Goal: Transaction & Acquisition: Book appointment/travel/reservation

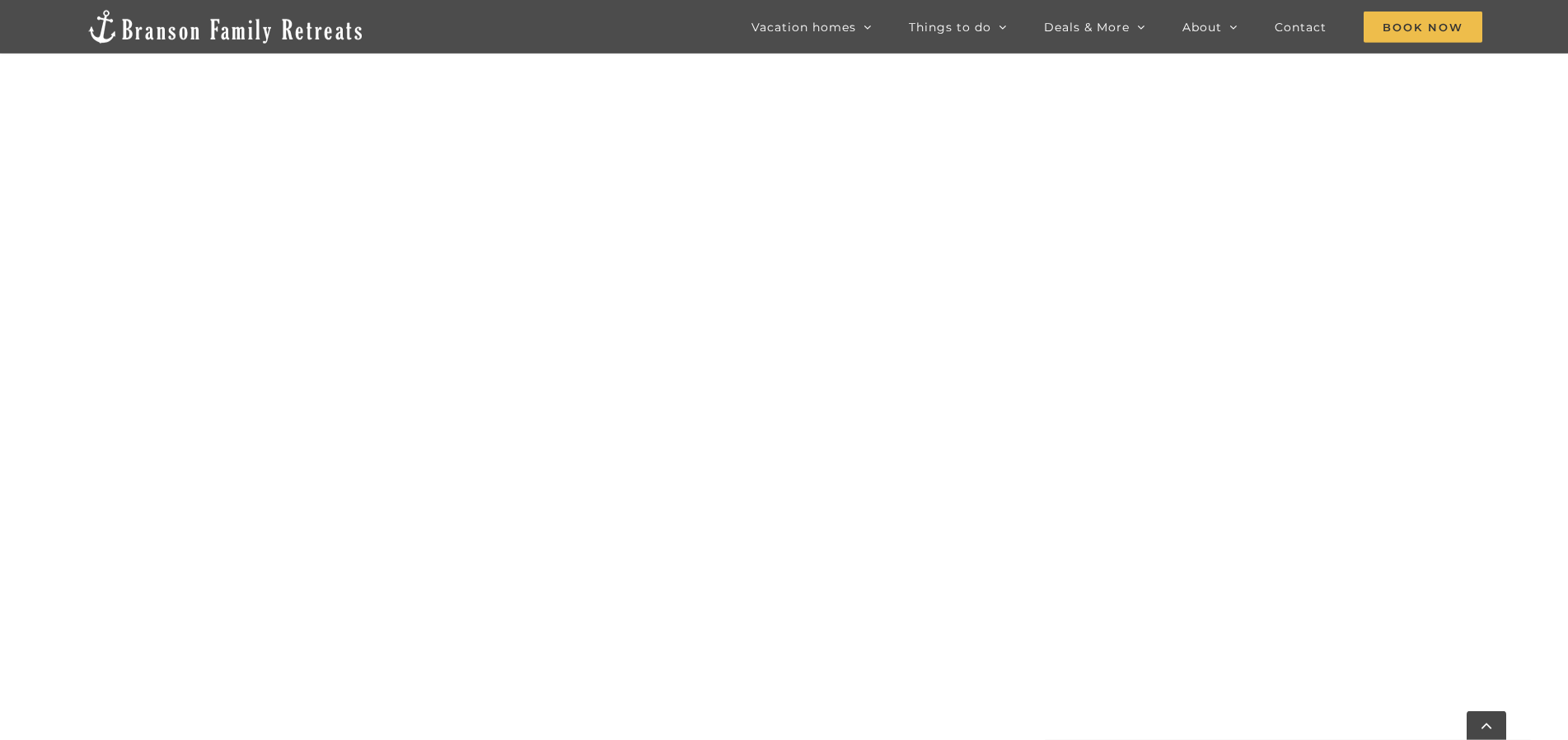
scroll to position [1325, 0]
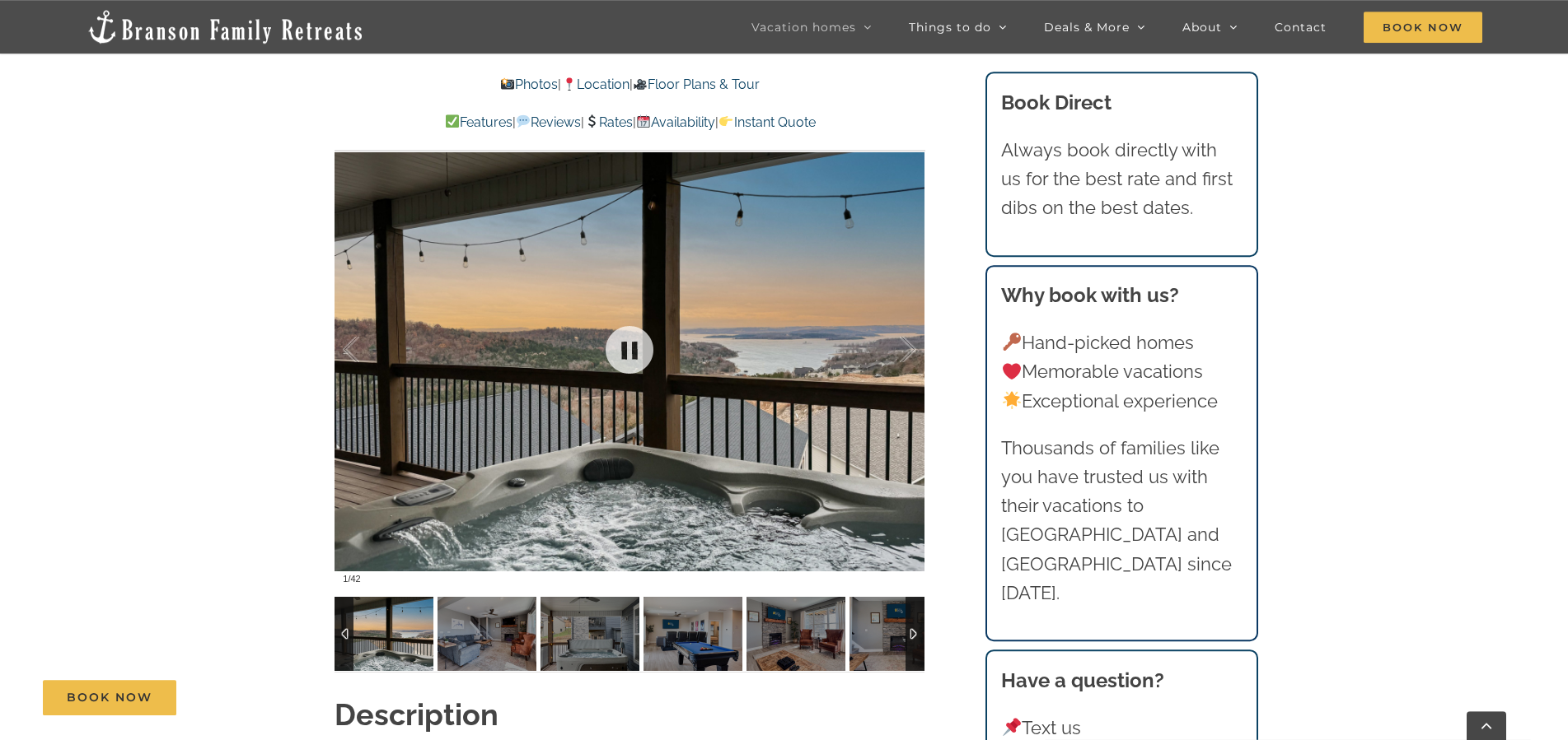
scroll to position [1260, 0]
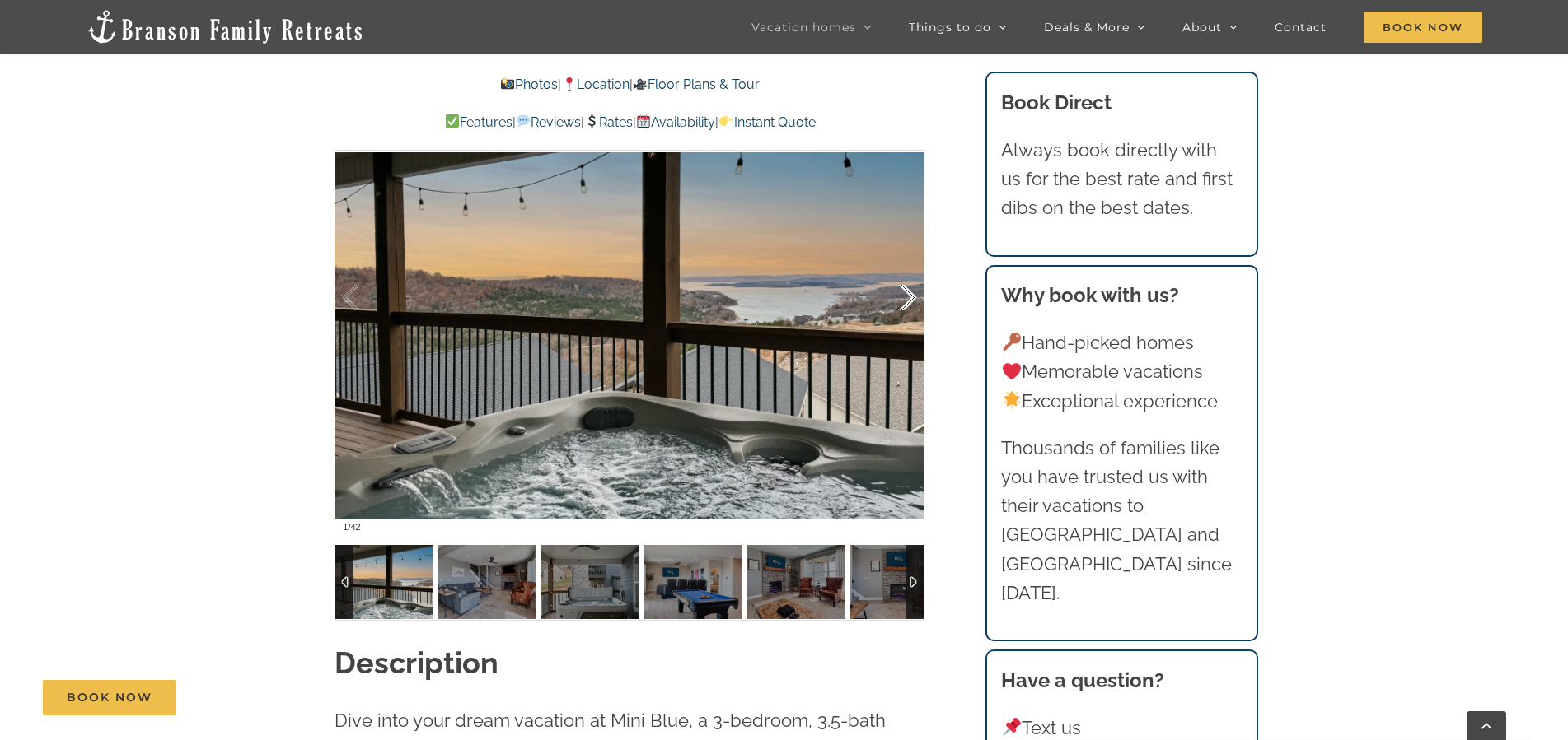
click at [911, 296] on div at bounding box center [890, 298] width 51 height 102
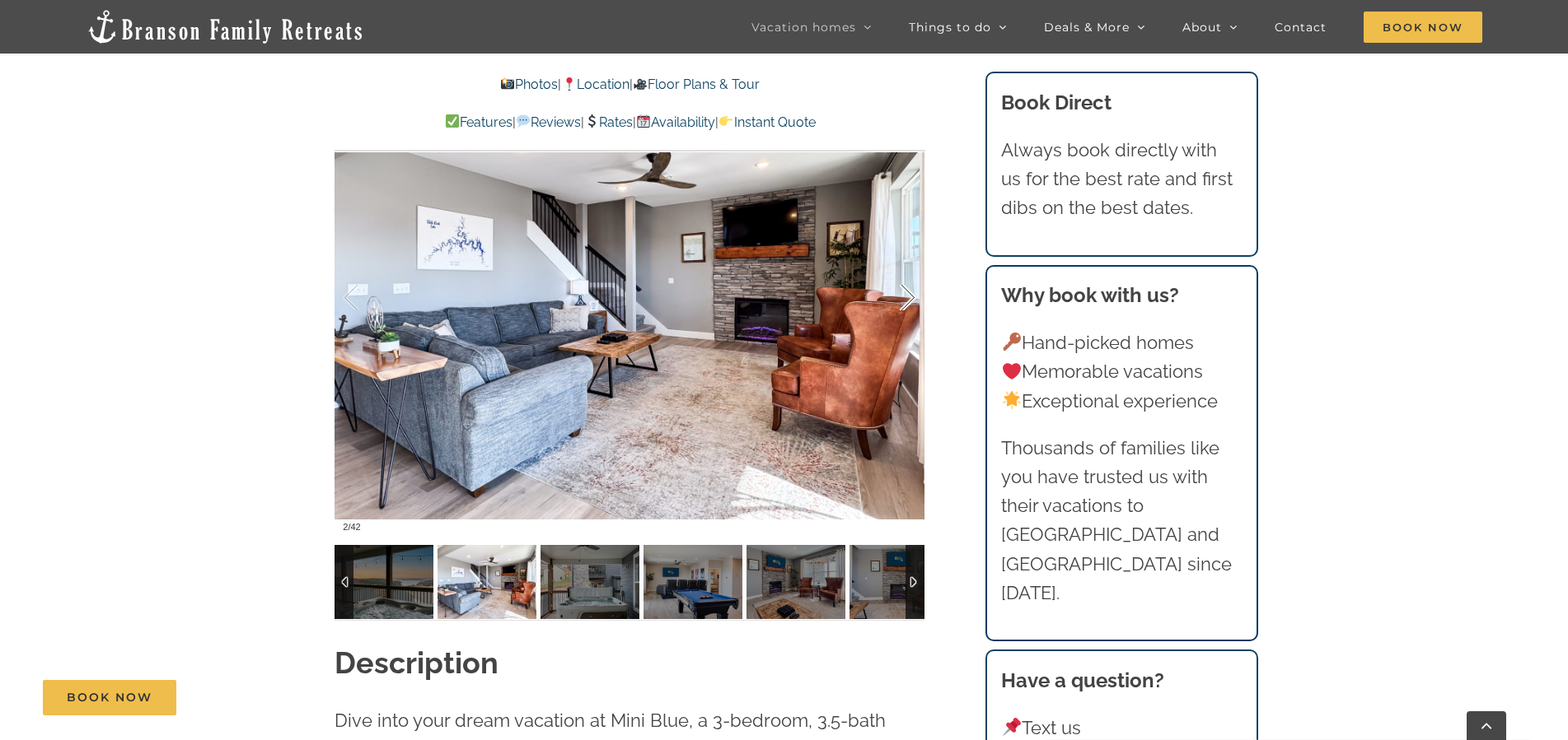
click at [911, 296] on div at bounding box center [890, 298] width 51 height 102
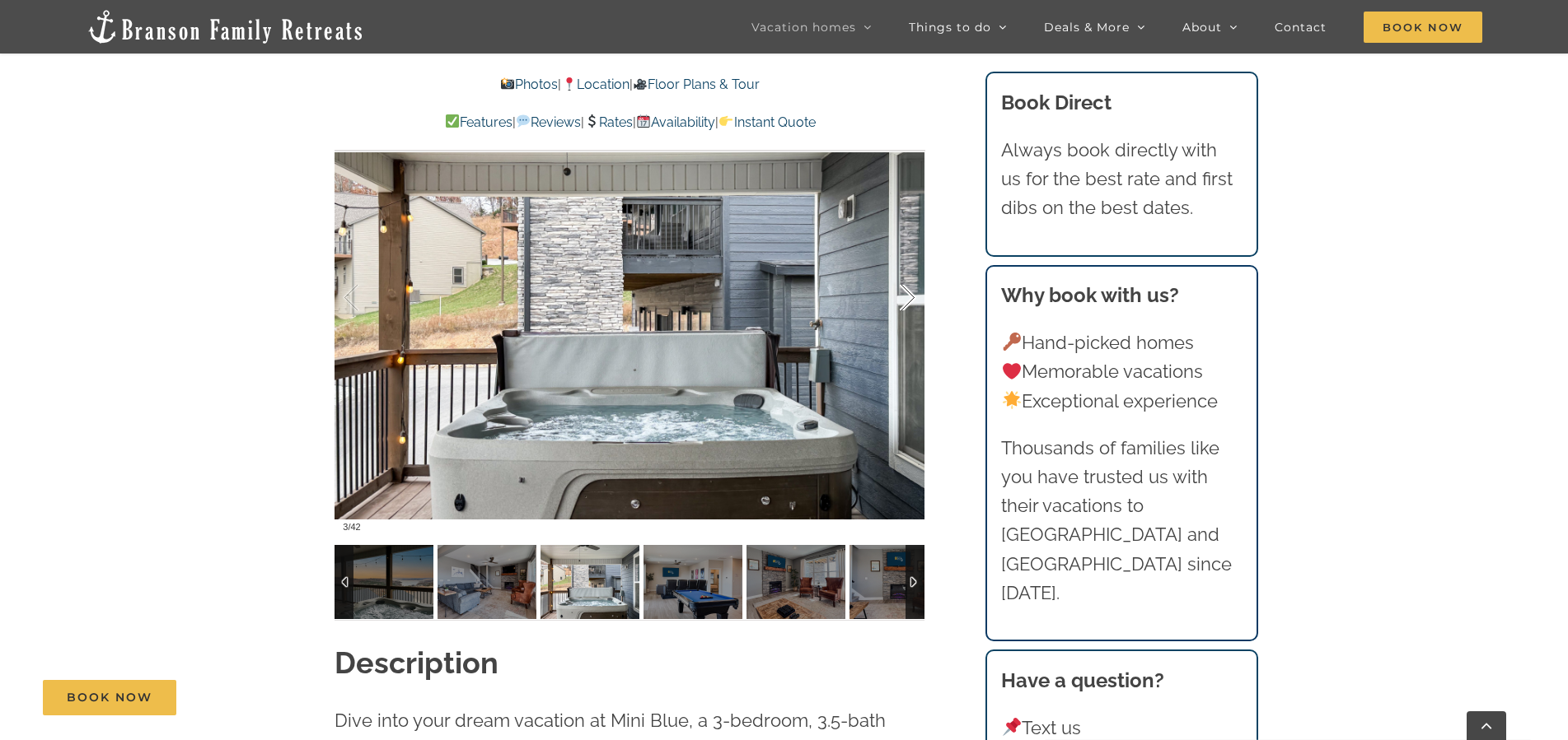
click at [911, 296] on div at bounding box center [890, 298] width 51 height 102
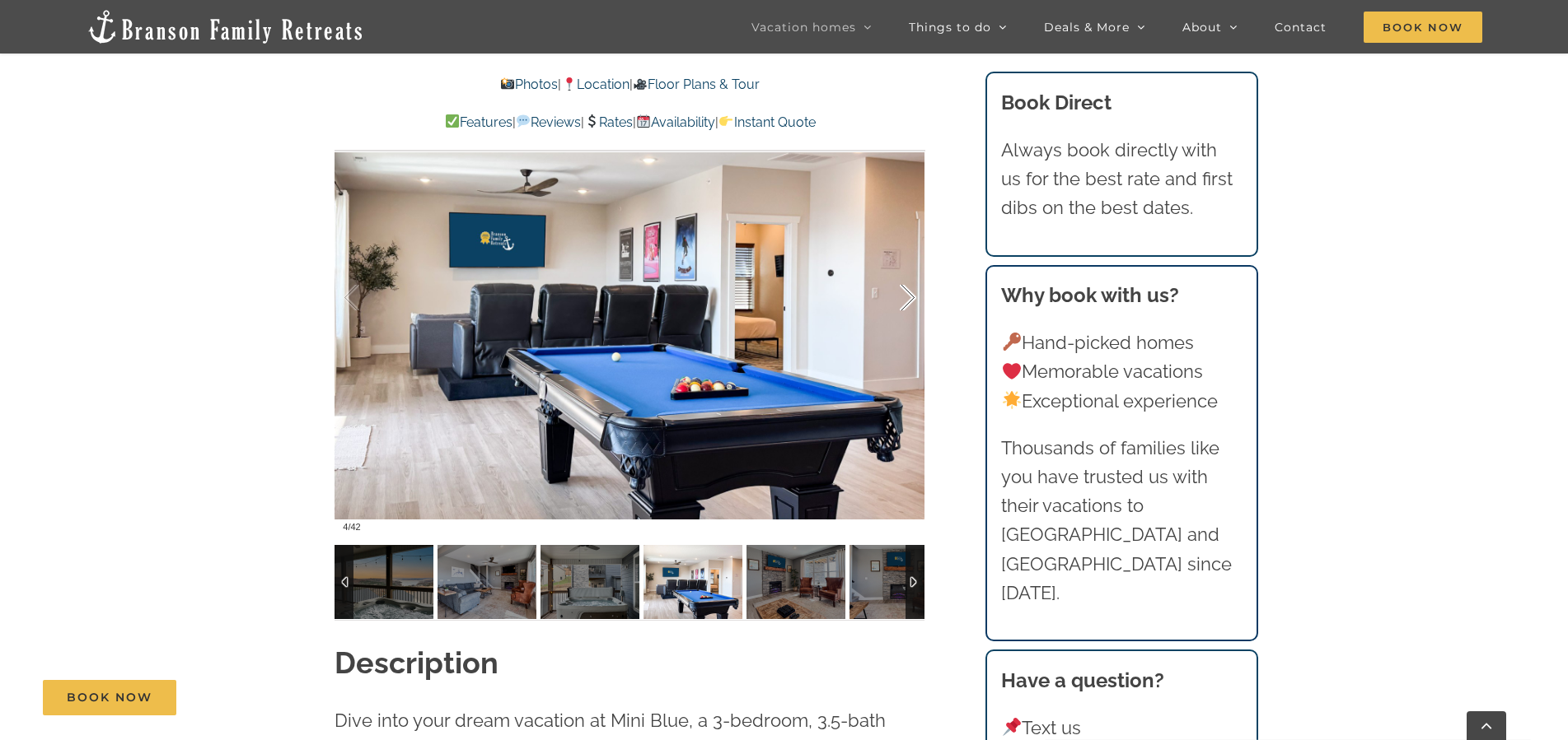
click at [911, 295] on div at bounding box center [890, 298] width 51 height 102
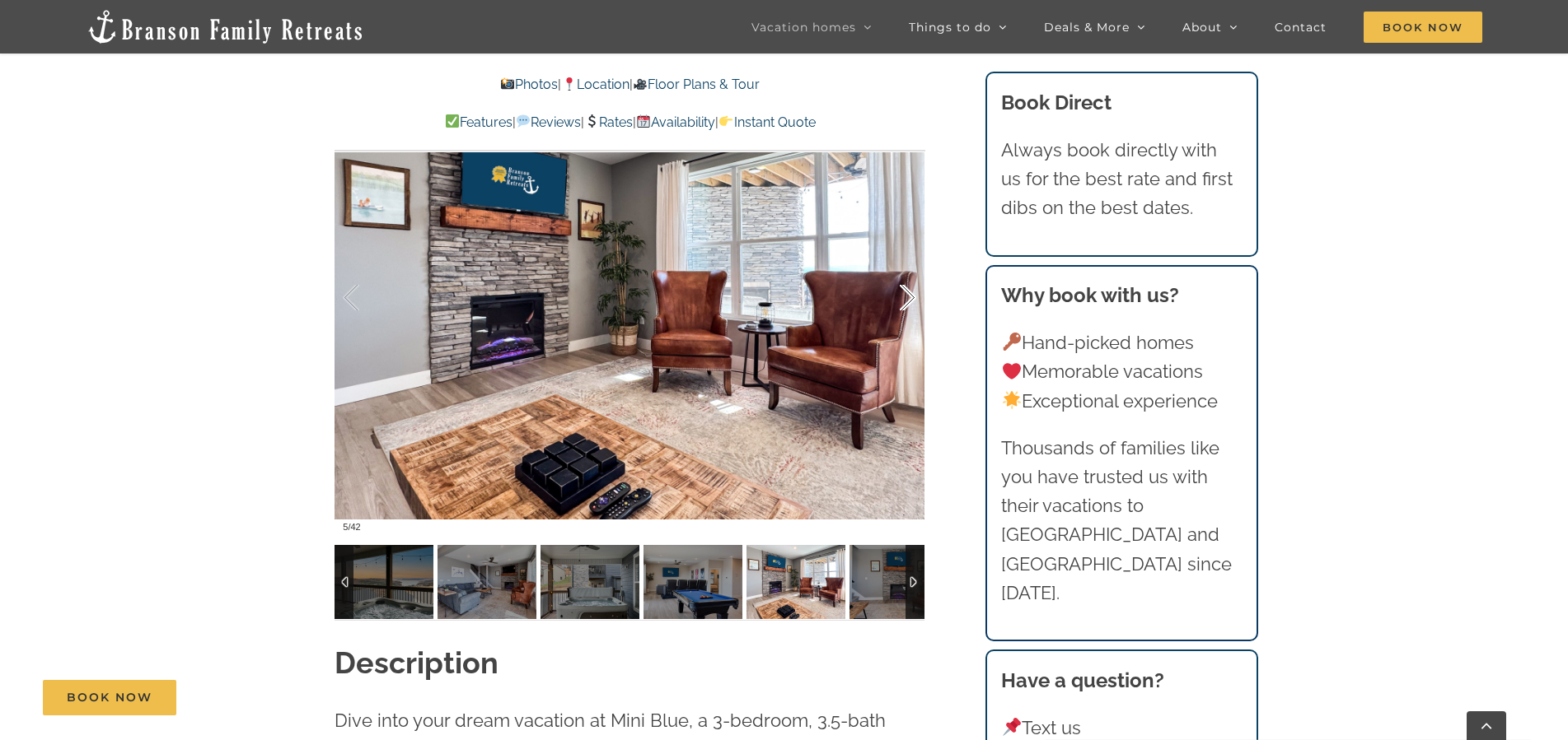
click at [911, 295] on div at bounding box center [890, 298] width 51 height 102
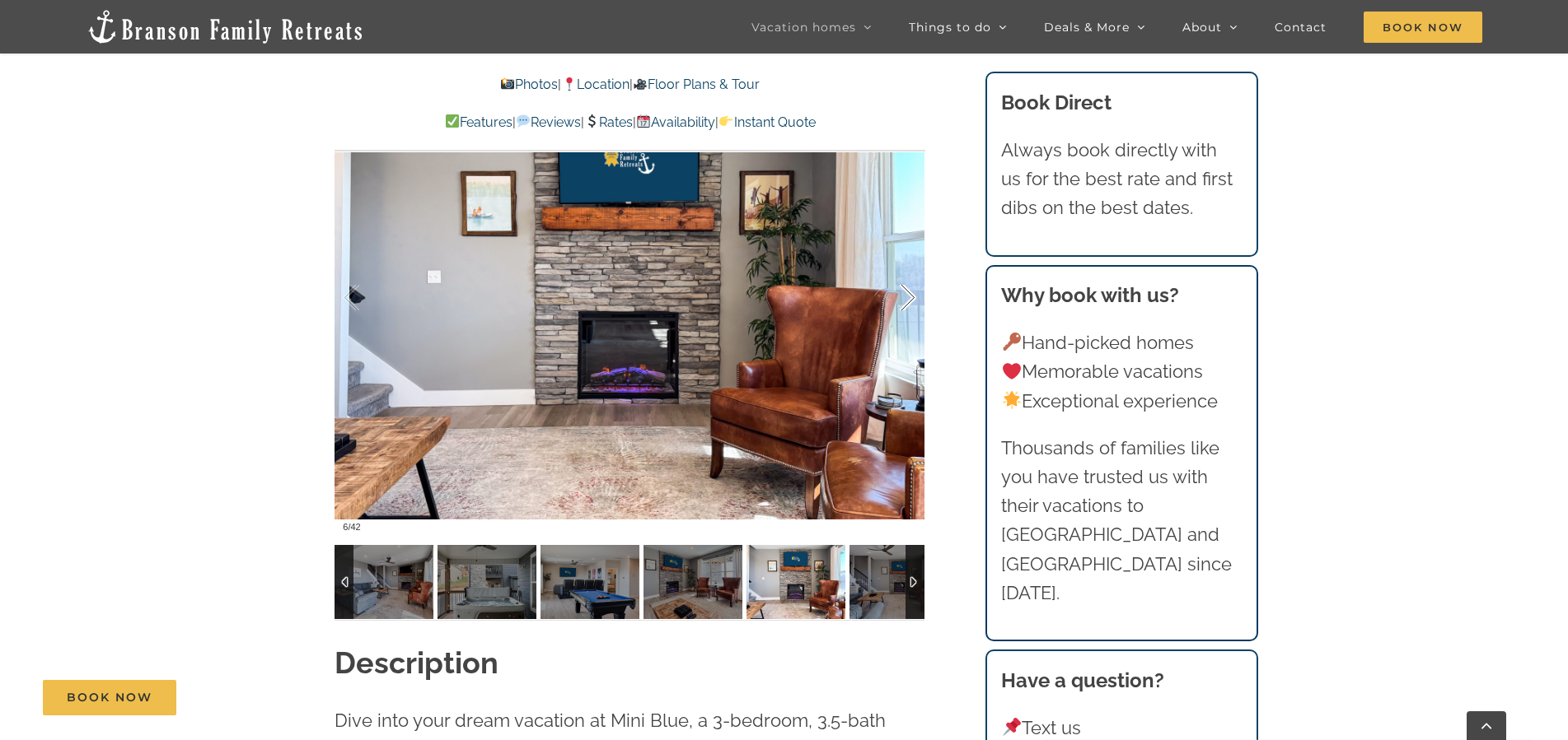
click at [911, 295] on div at bounding box center [890, 298] width 51 height 102
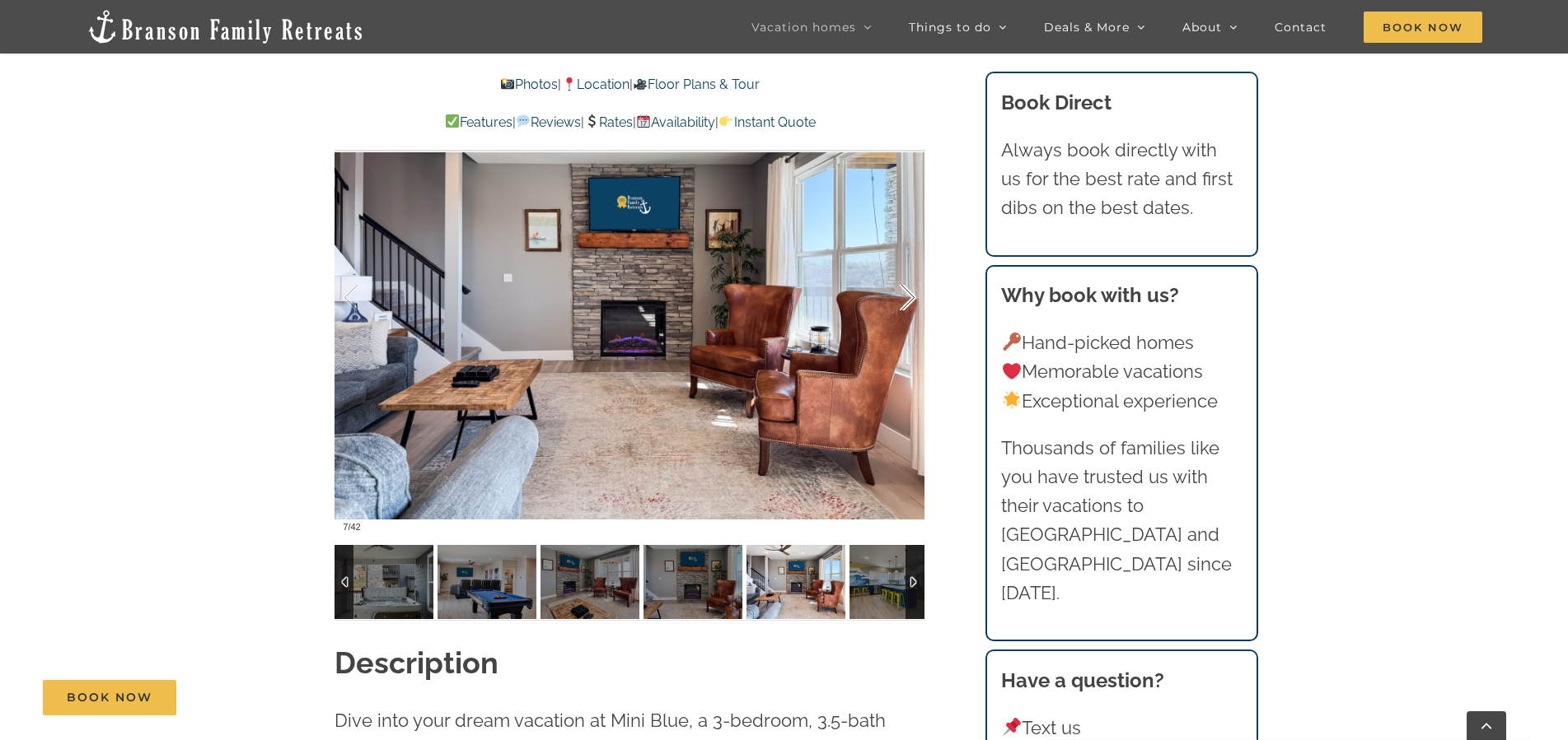
click at [909, 296] on div at bounding box center [890, 298] width 51 height 102
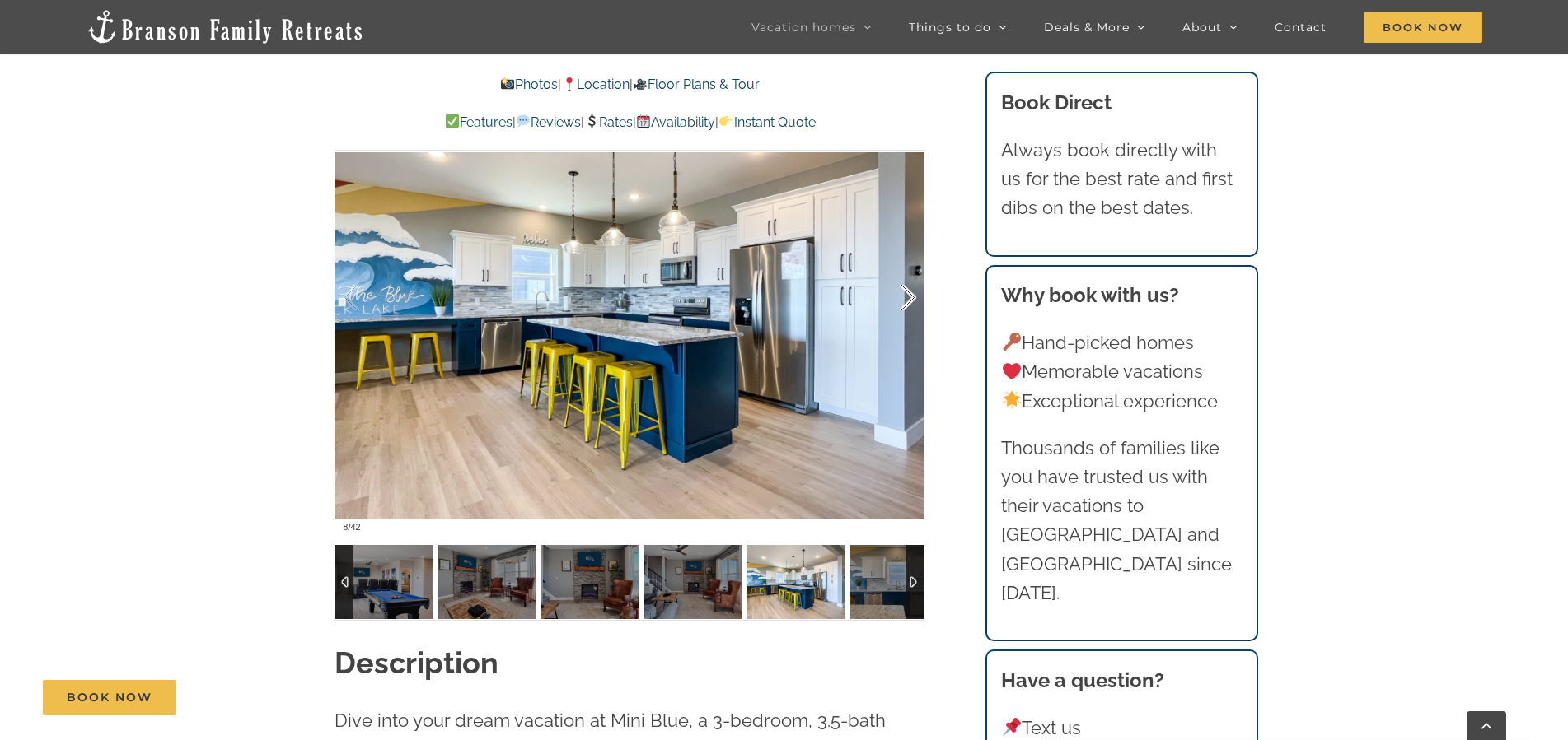
click at [909, 296] on div at bounding box center [890, 298] width 51 height 102
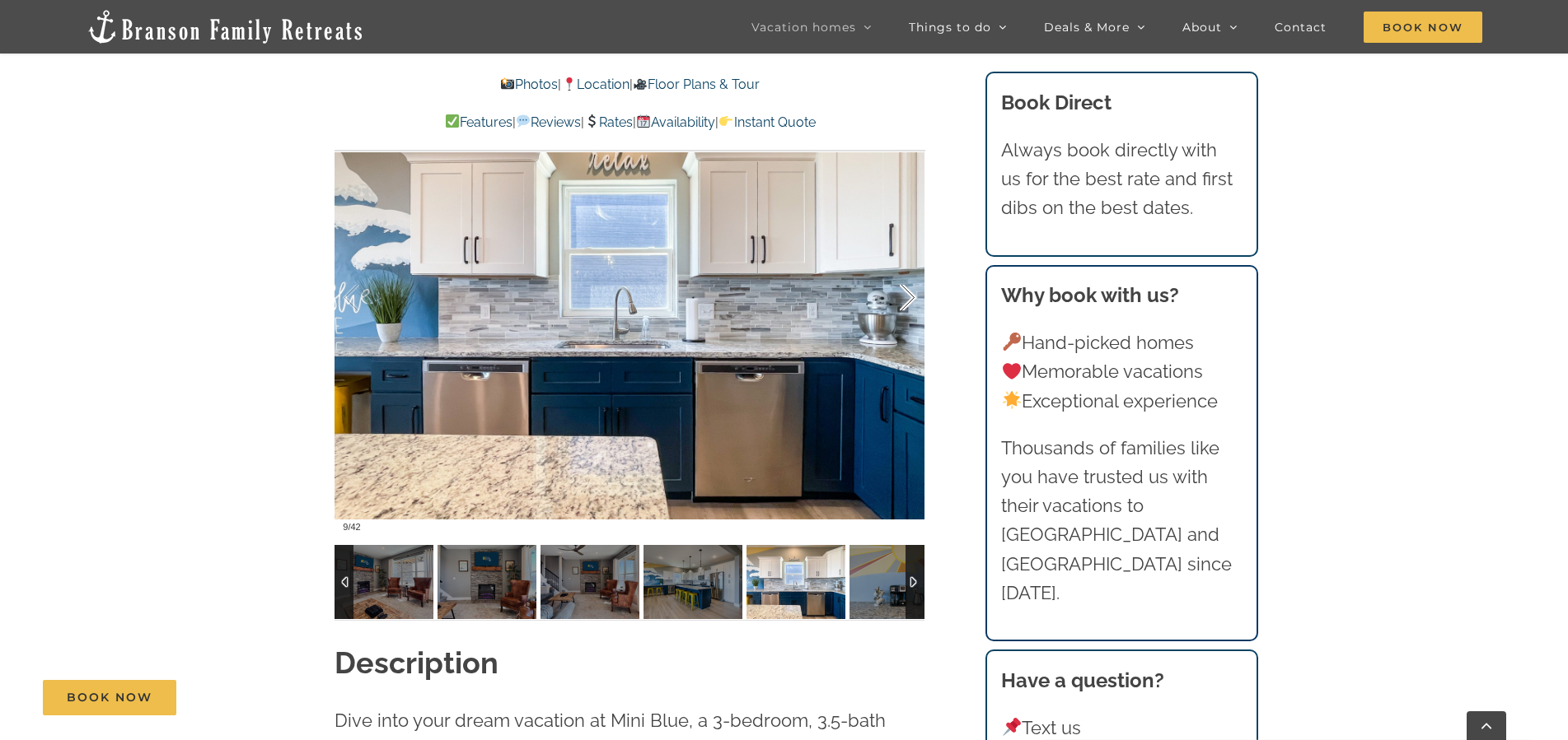
click at [909, 296] on div at bounding box center [890, 298] width 51 height 102
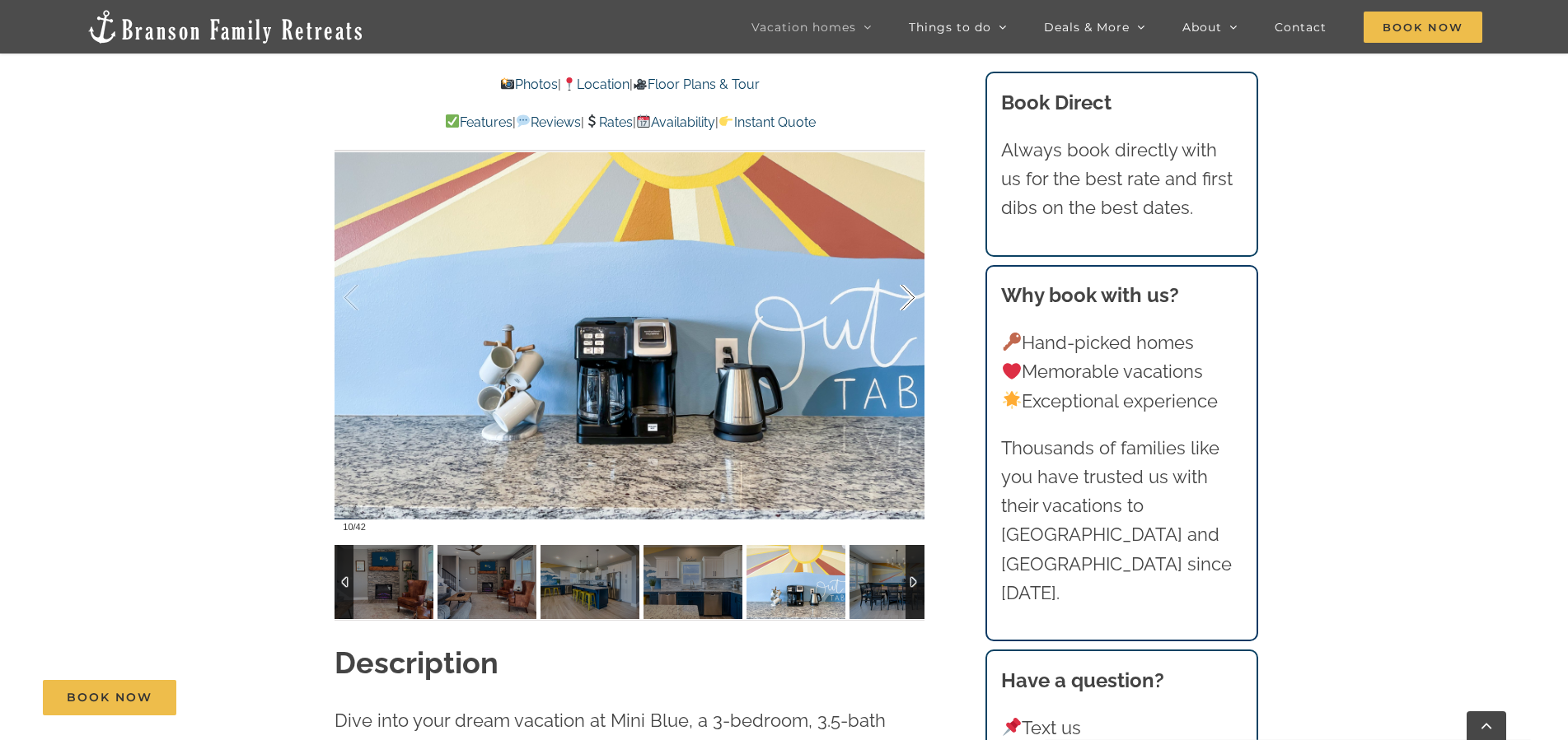
click at [909, 296] on div at bounding box center [890, 298] width 51 height 102
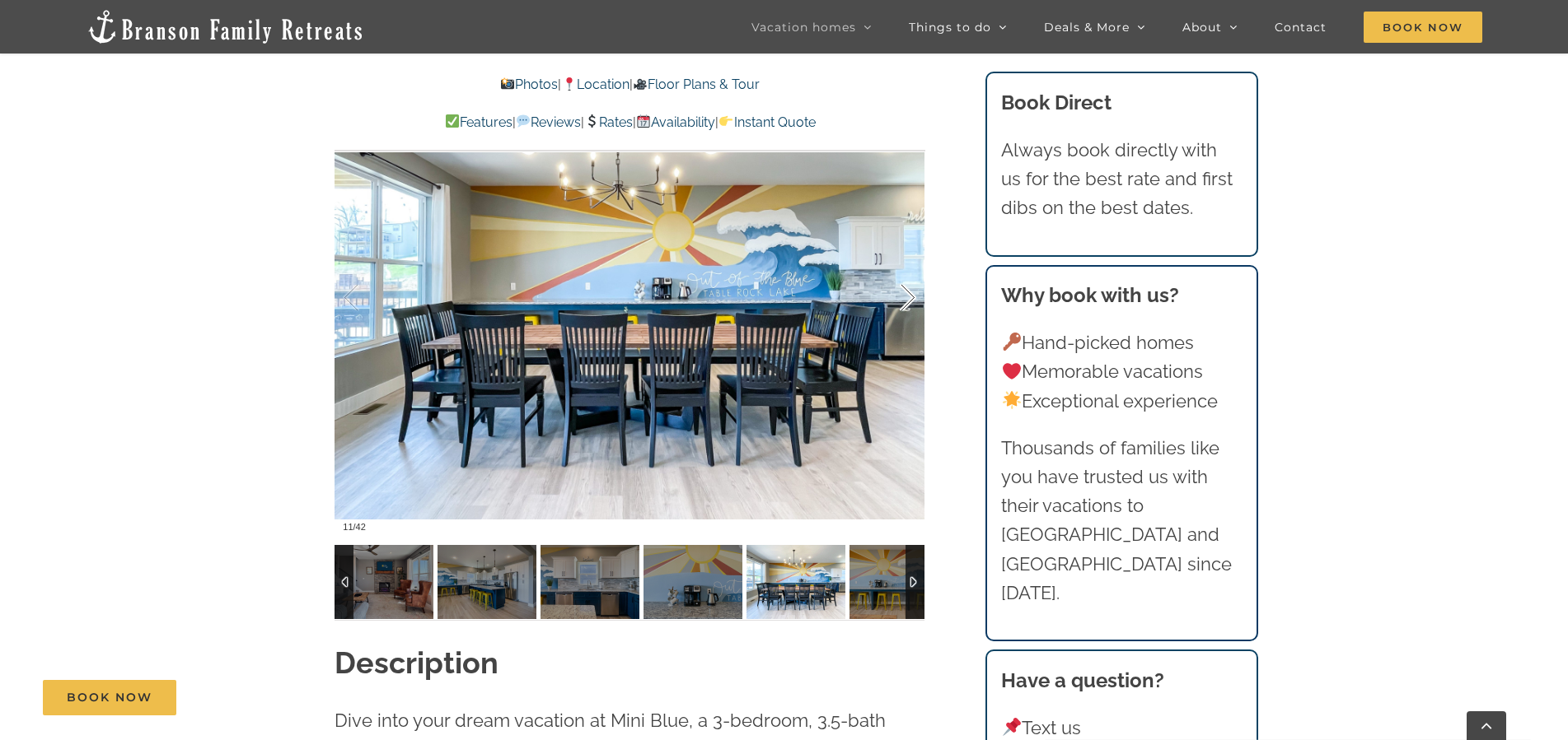
click at [909, 295] on div at bounding box center [890, 298] width 51 height 102
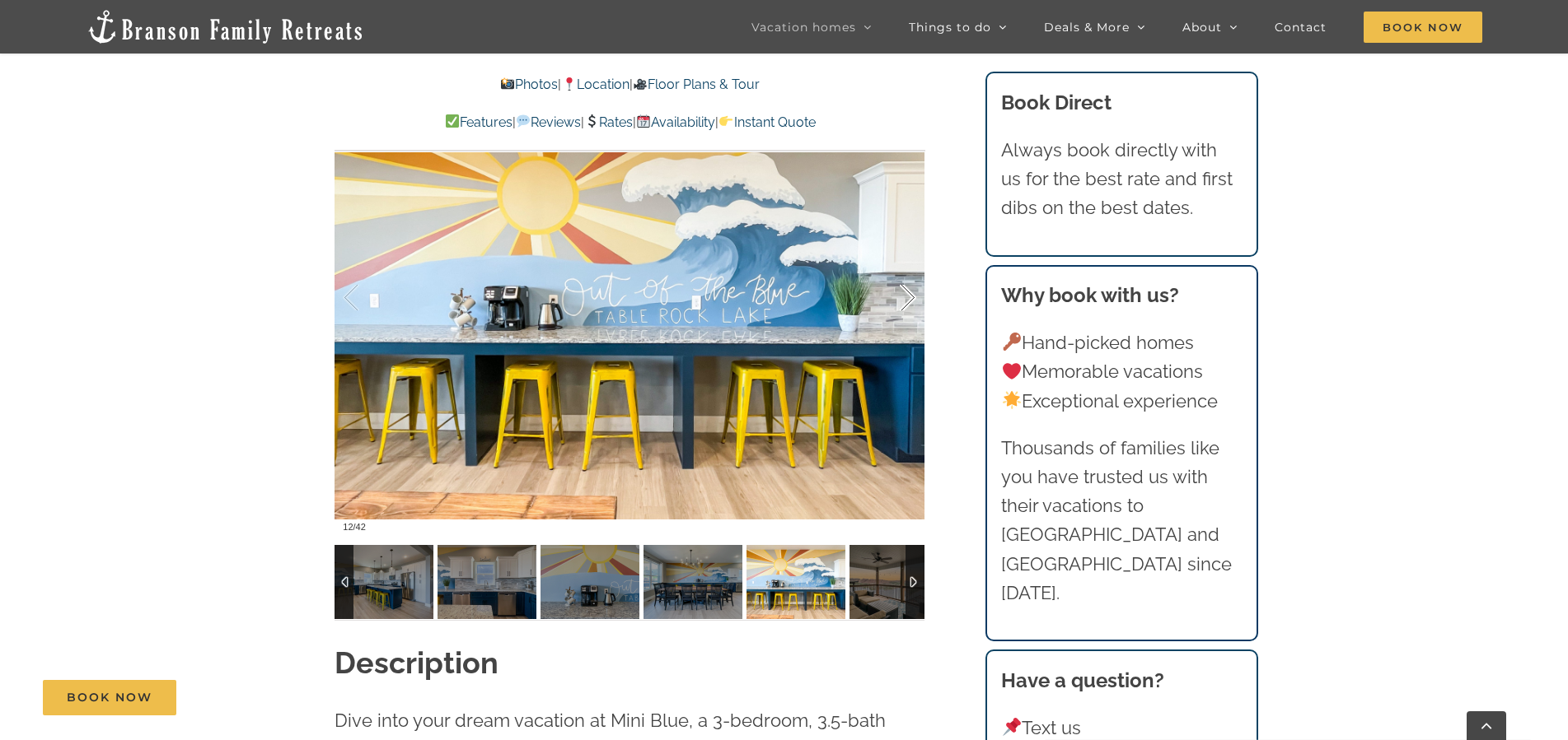
click at [909, 295] on div at bounding box center [890, 298] width 51 height 102
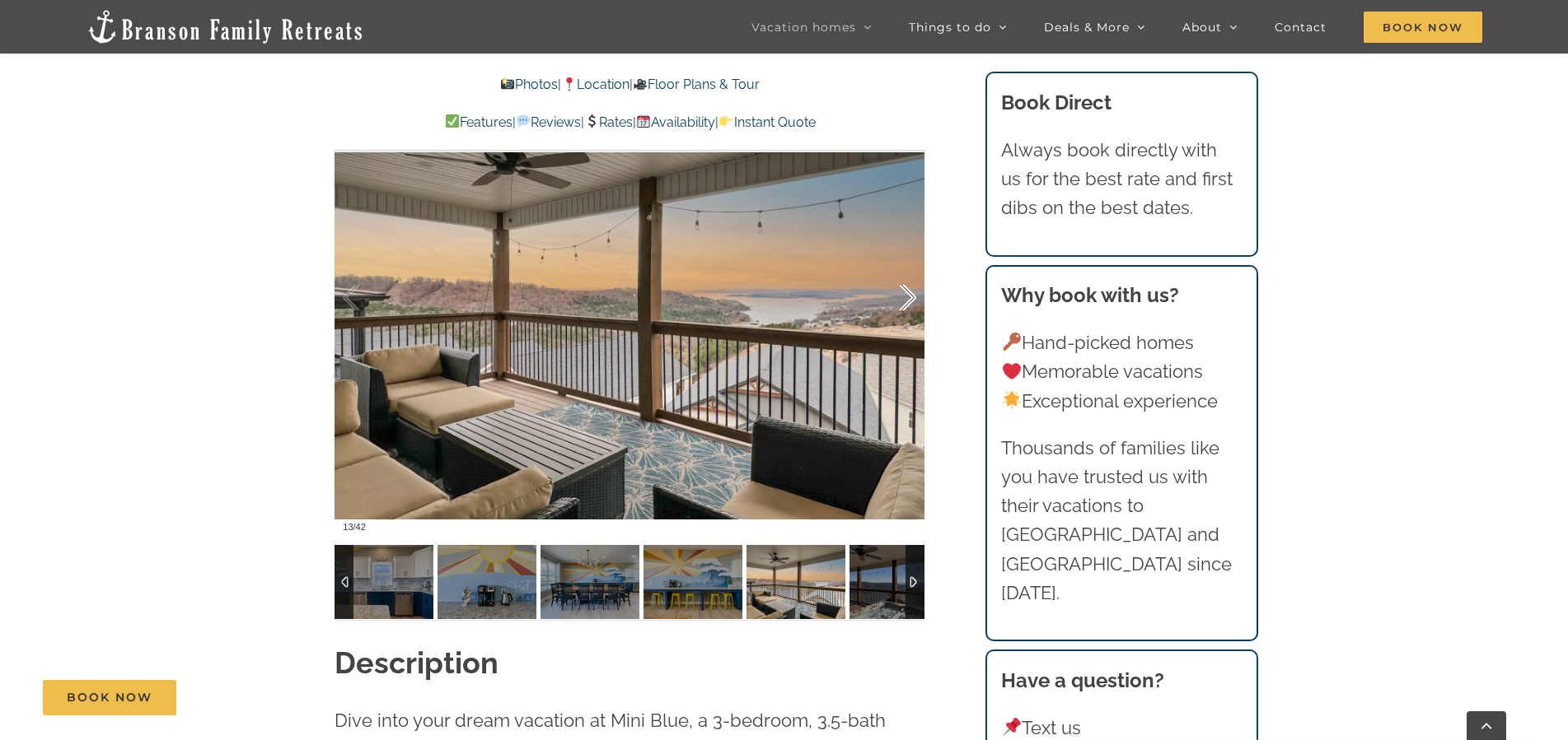
click at [909, 295] on div at bounding box center [890, 298] width 51 height 102
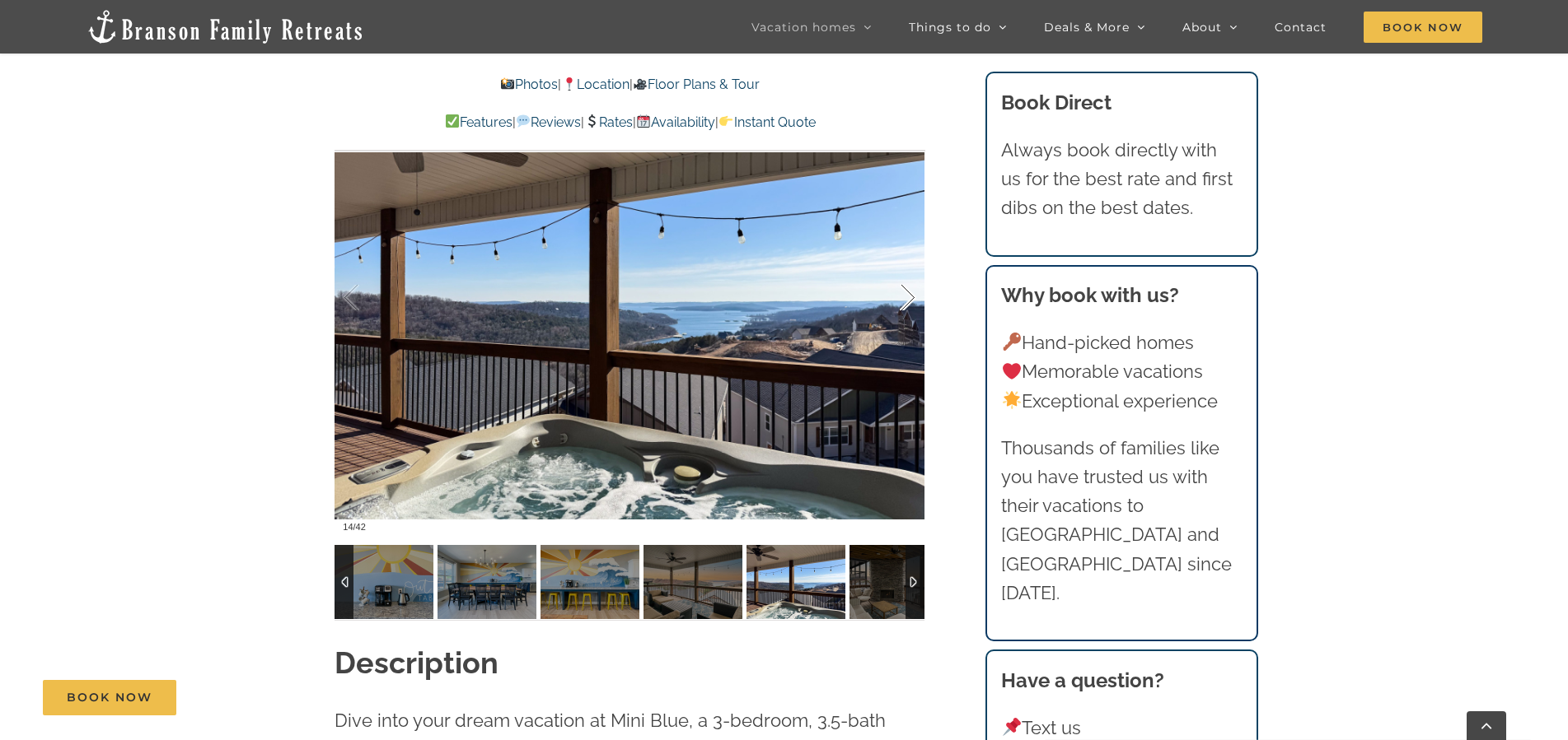
click at [909, 293] on div at bounding box center [890, 298] width 51 height 102
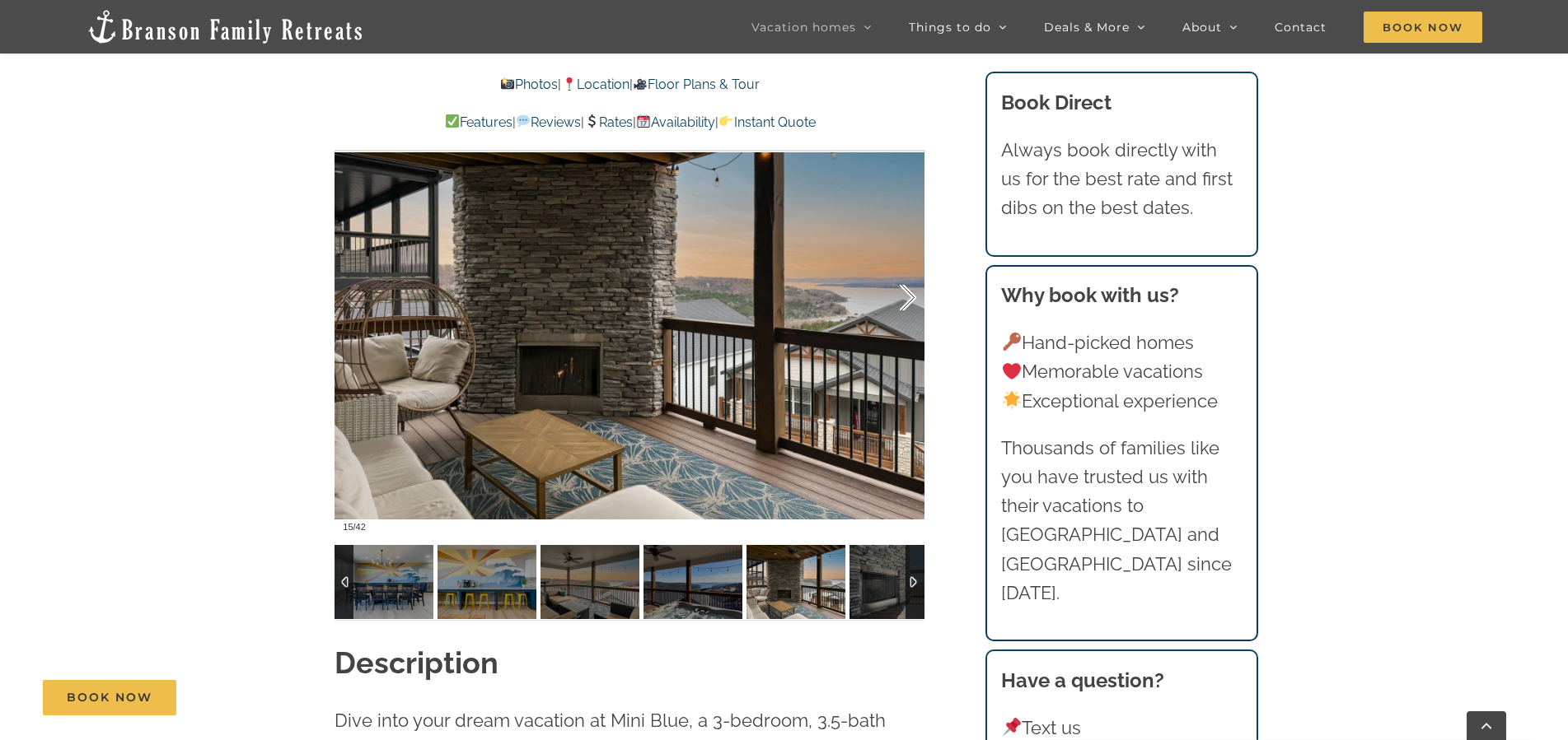
click at [909, 293] on div at bounding box center [890, 298] width 51 height 102
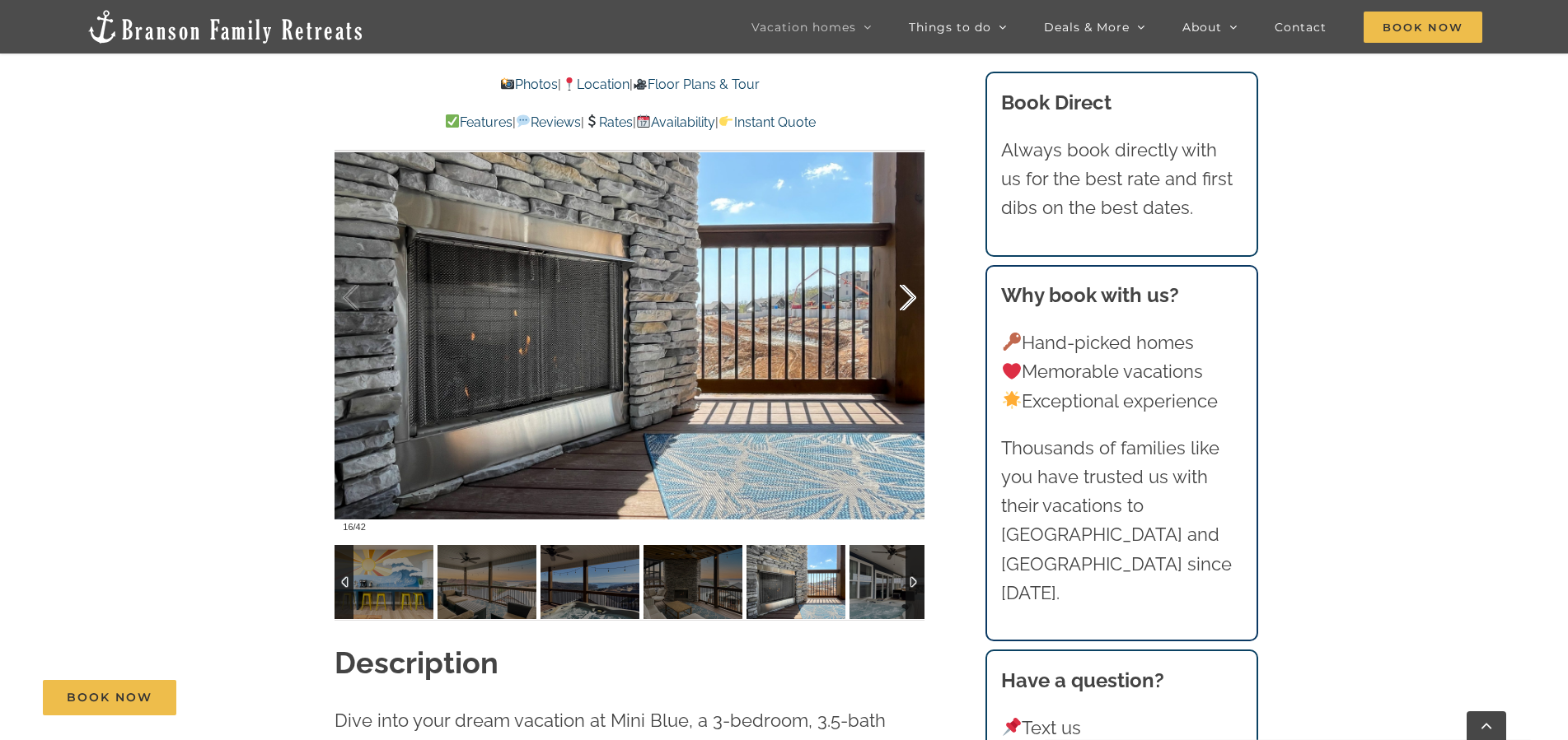
click at [910, 292] on div at bounding box center [890, 298] width 51 height 102
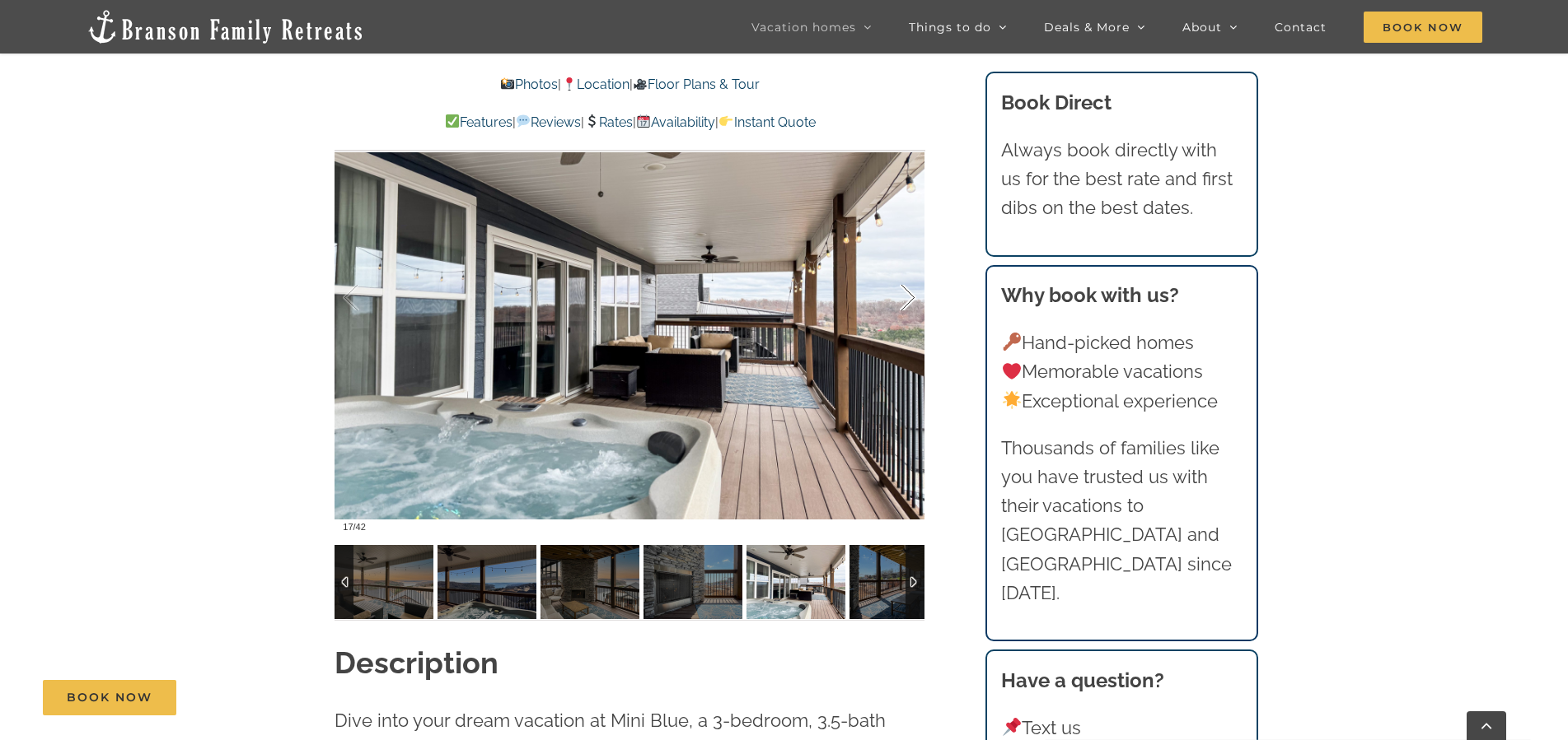
click at [906, 292] on div at bounding box center [890, 298] width 51 height 102
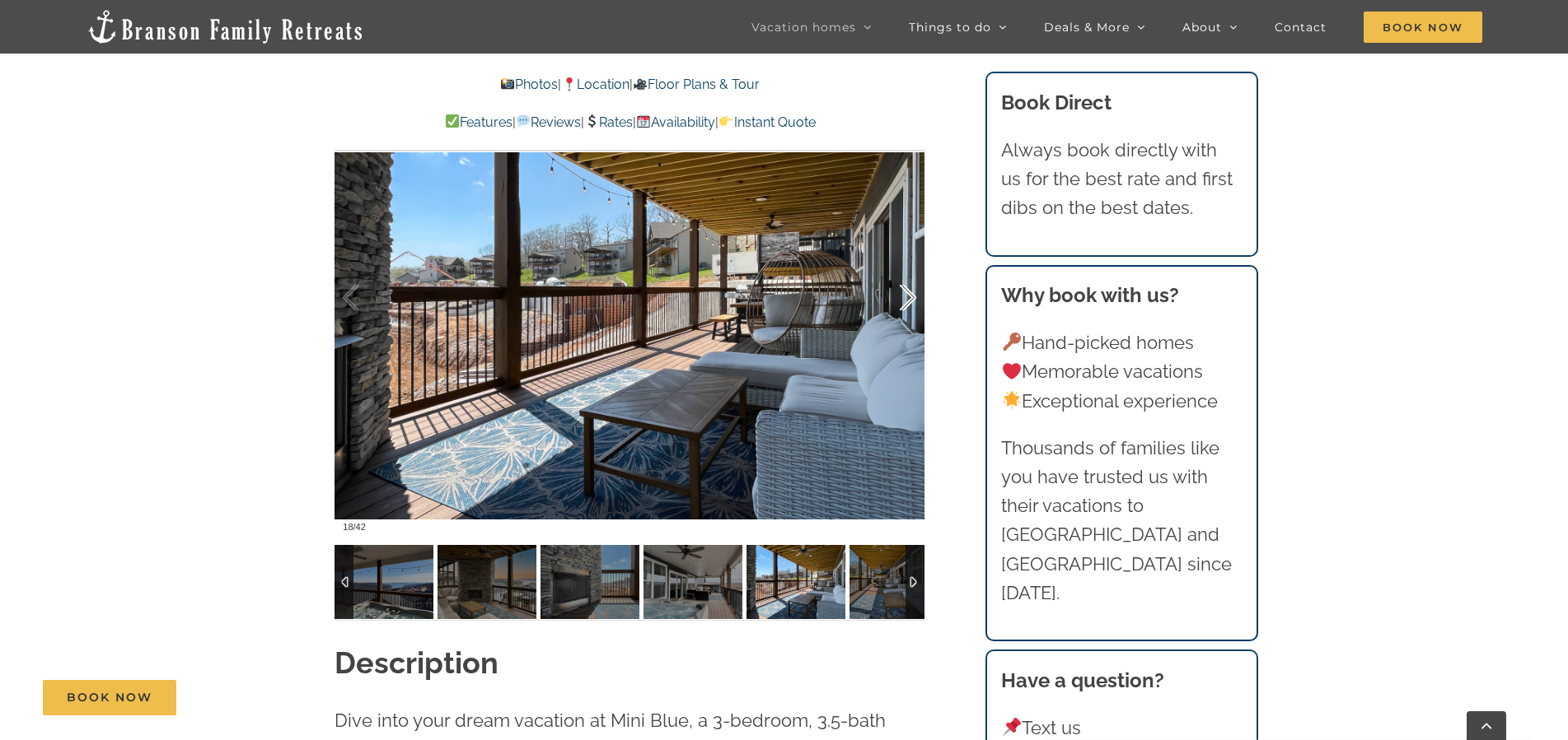
click at [906, 292] on div at bounding box center [890, 298] width 51 height 102
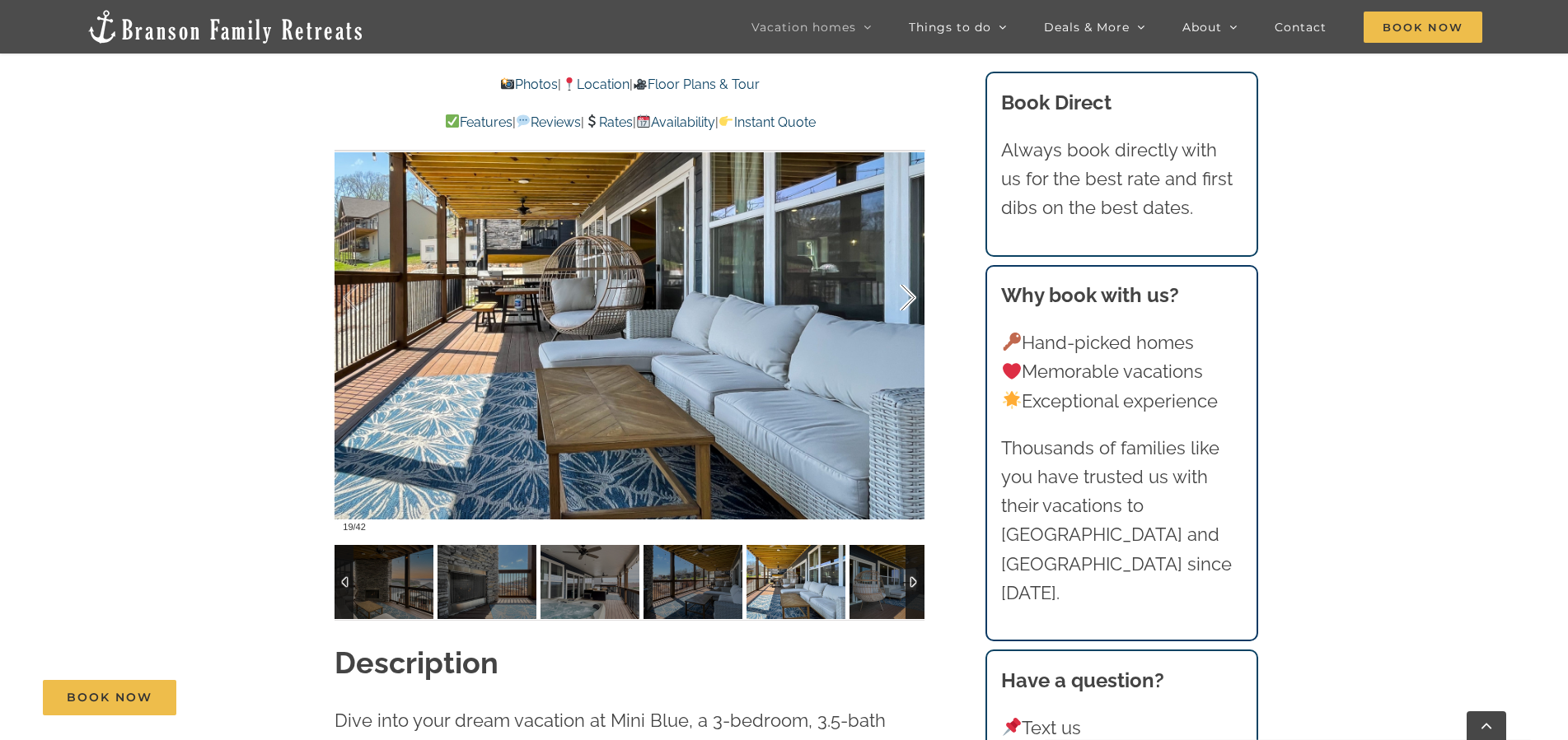
click at [906, 295] on div at bounding box center [890, 298] width 51 height 102
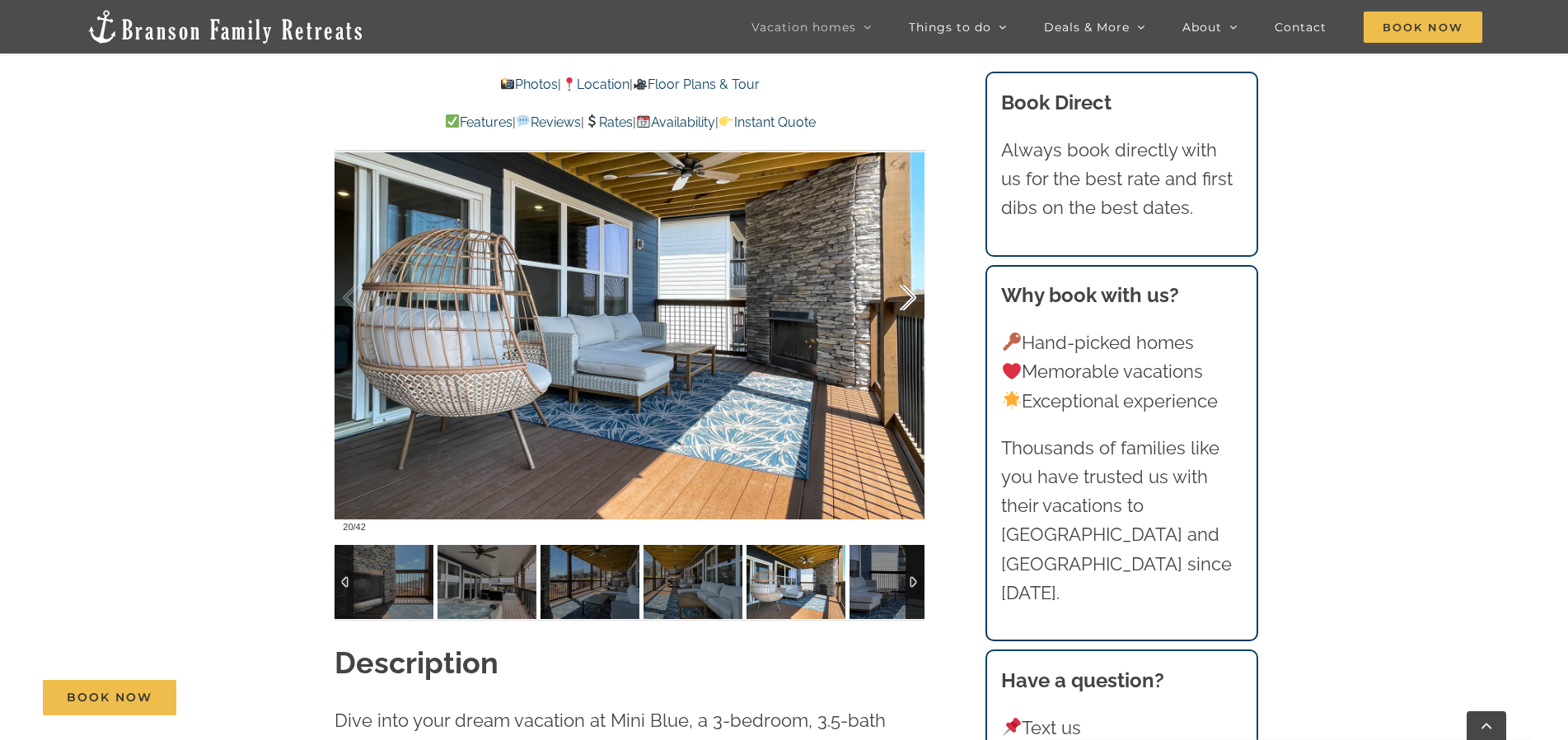
click at [904, 295] on div at bounding box center [890, 298] width 51 height 102
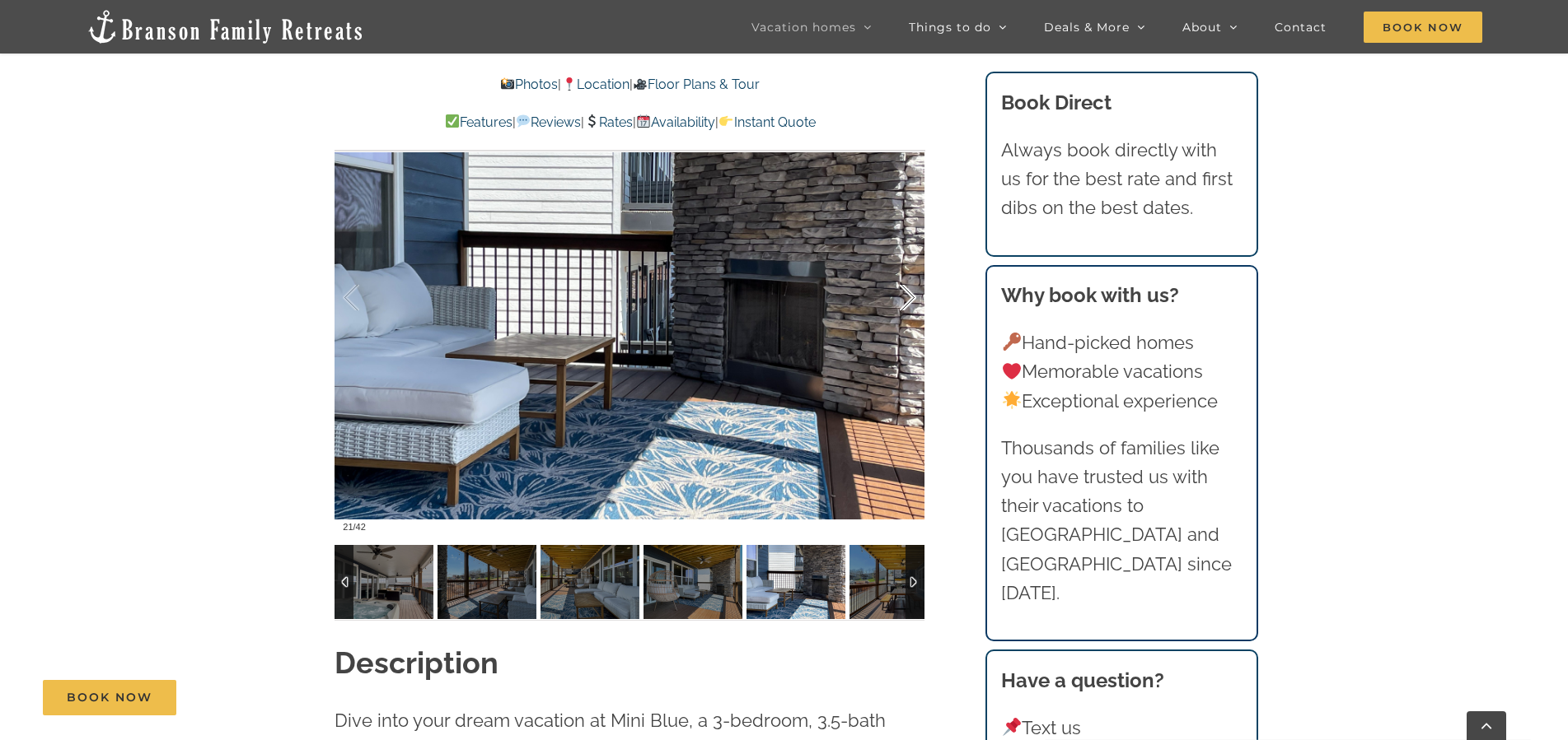
click at [903, 305] on div at bounding box center [890, 298] width 51 height 102
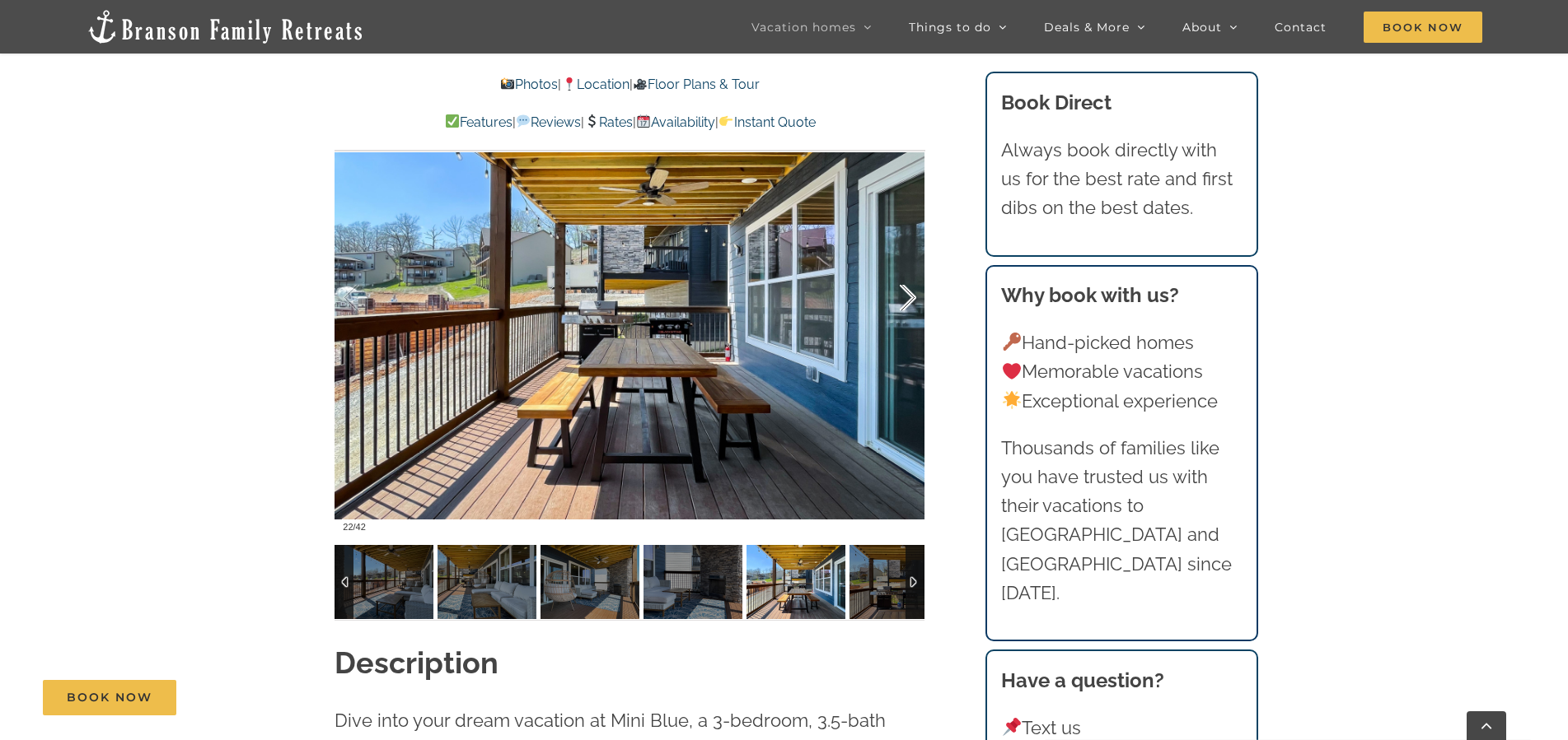
click at [903, 311] on div at bounding box center [890, 298] width 51 height 102
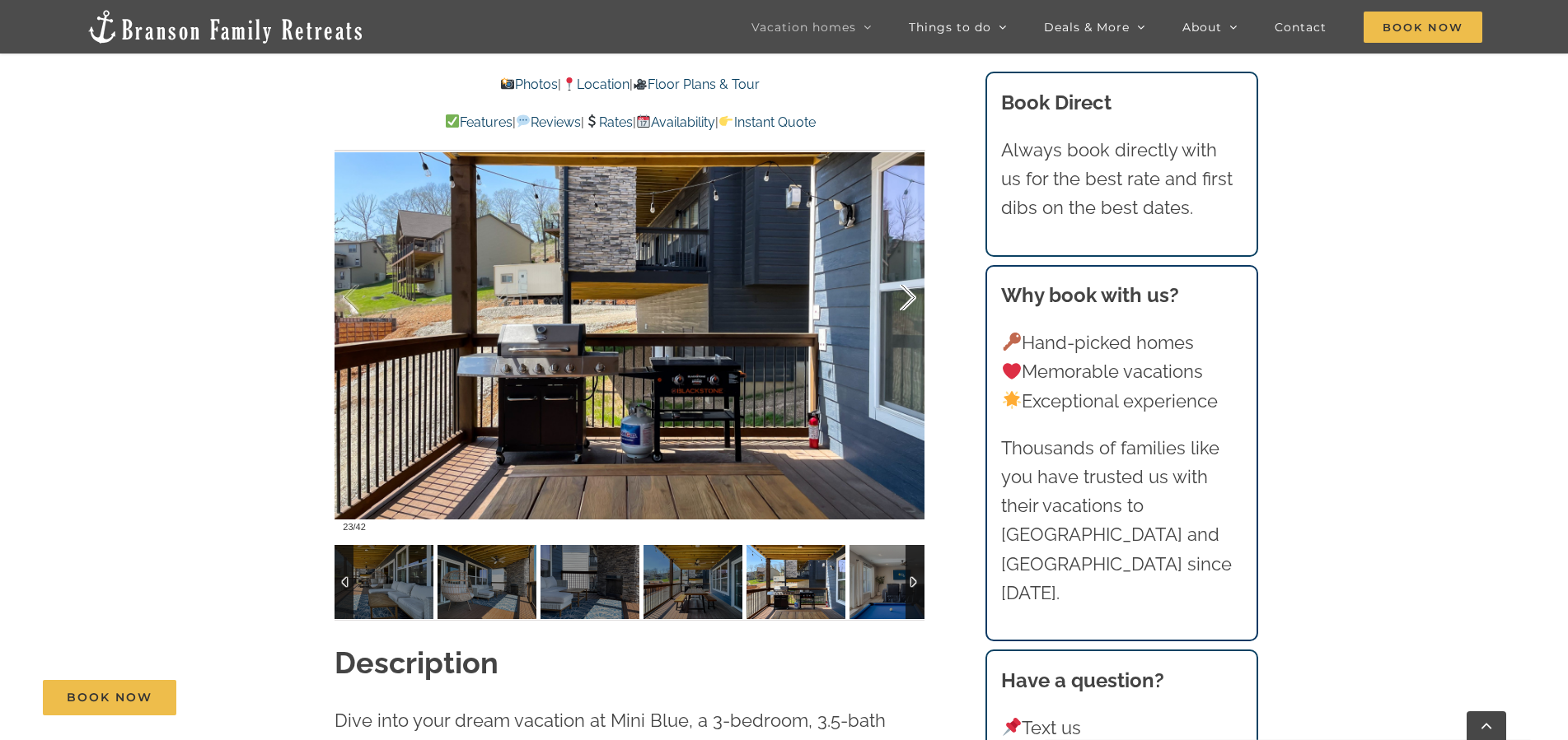
click at [903, 311] on div at bounding box center [890, 298] width 51 height 102
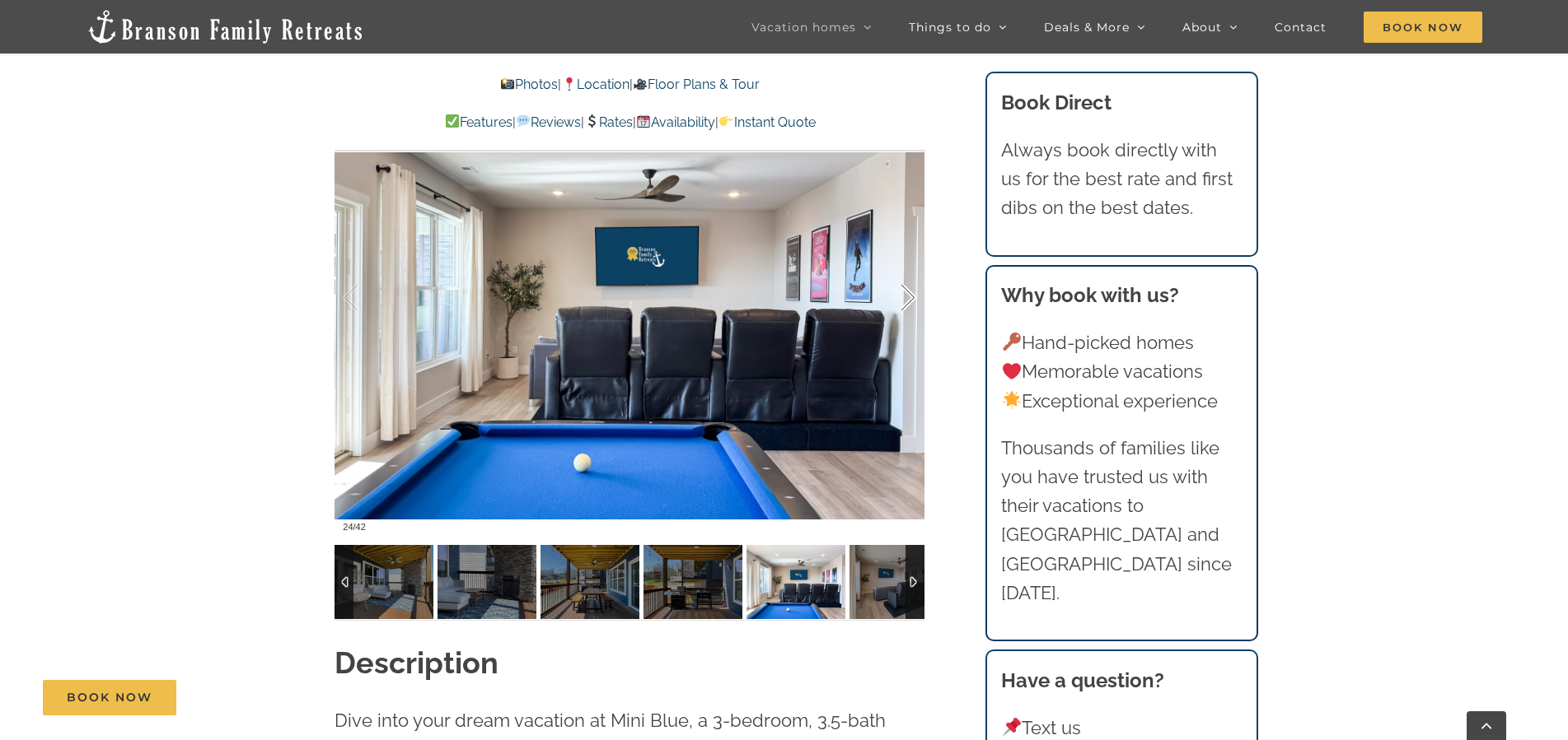
click at [903, 311] on div at bounding box center [890, 298] width 51 height 102
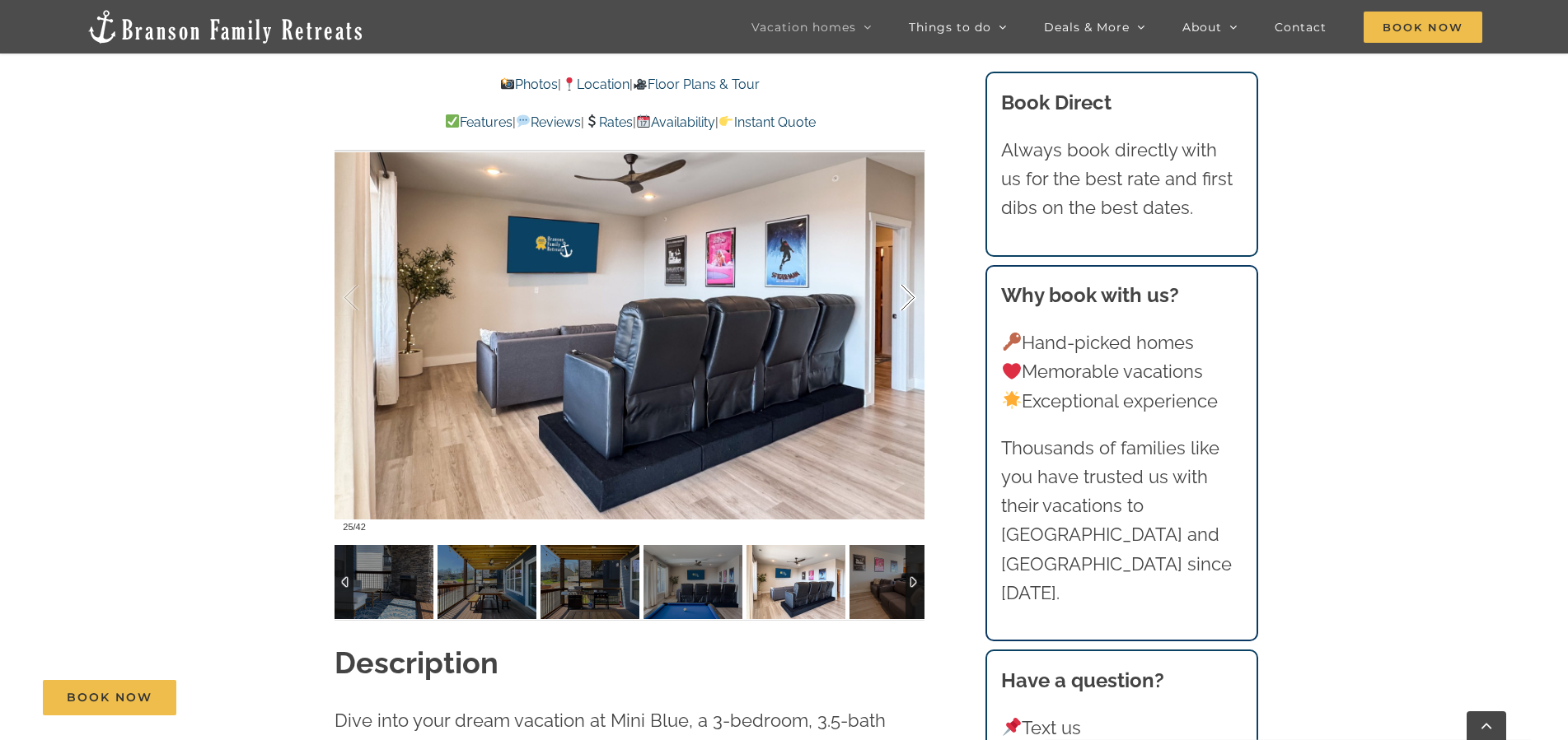
click at [906, 307] on div at bounding box center [890, 298] width 51 height 102
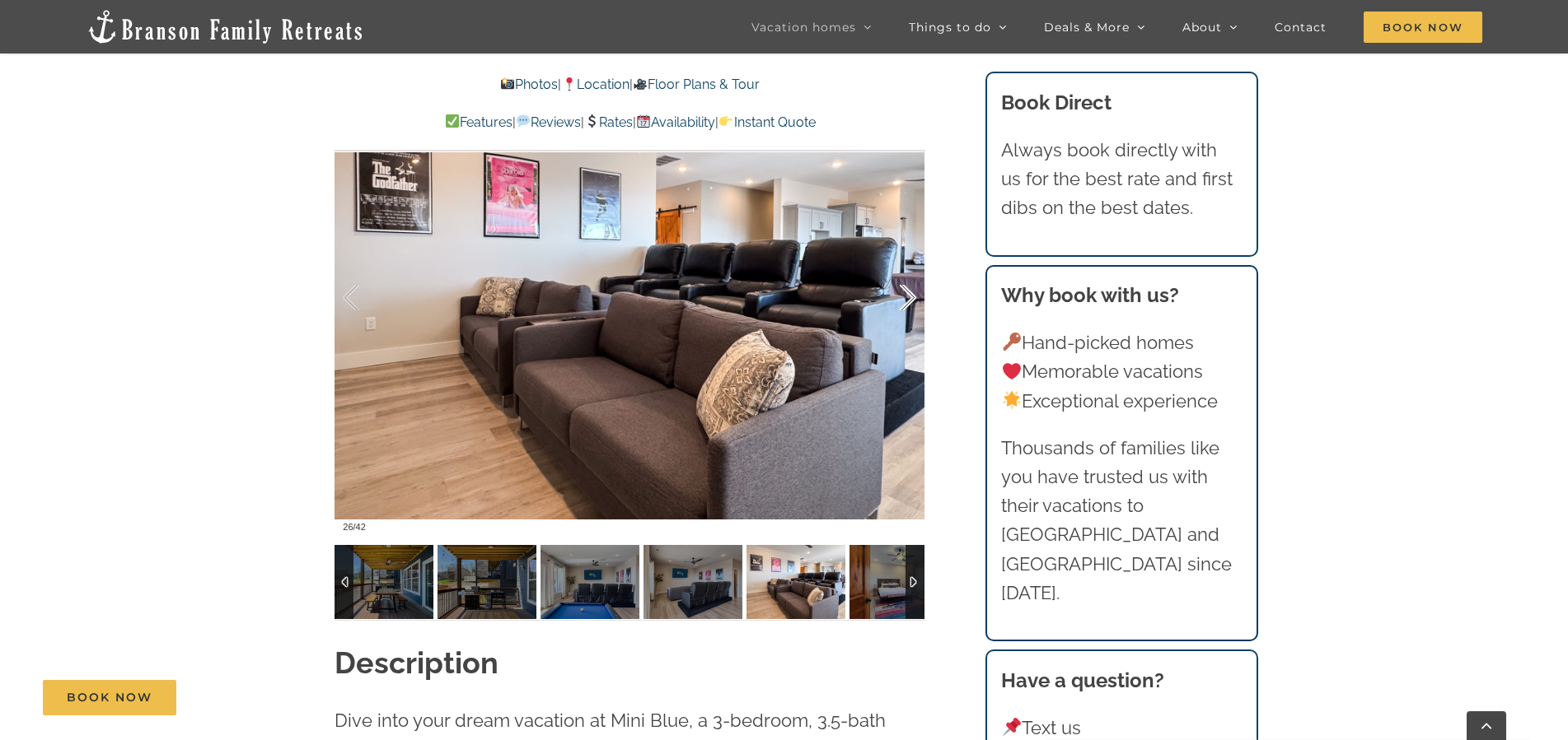
click at [911, 303] on div at bounding box center [890, 298] width 51 height 102
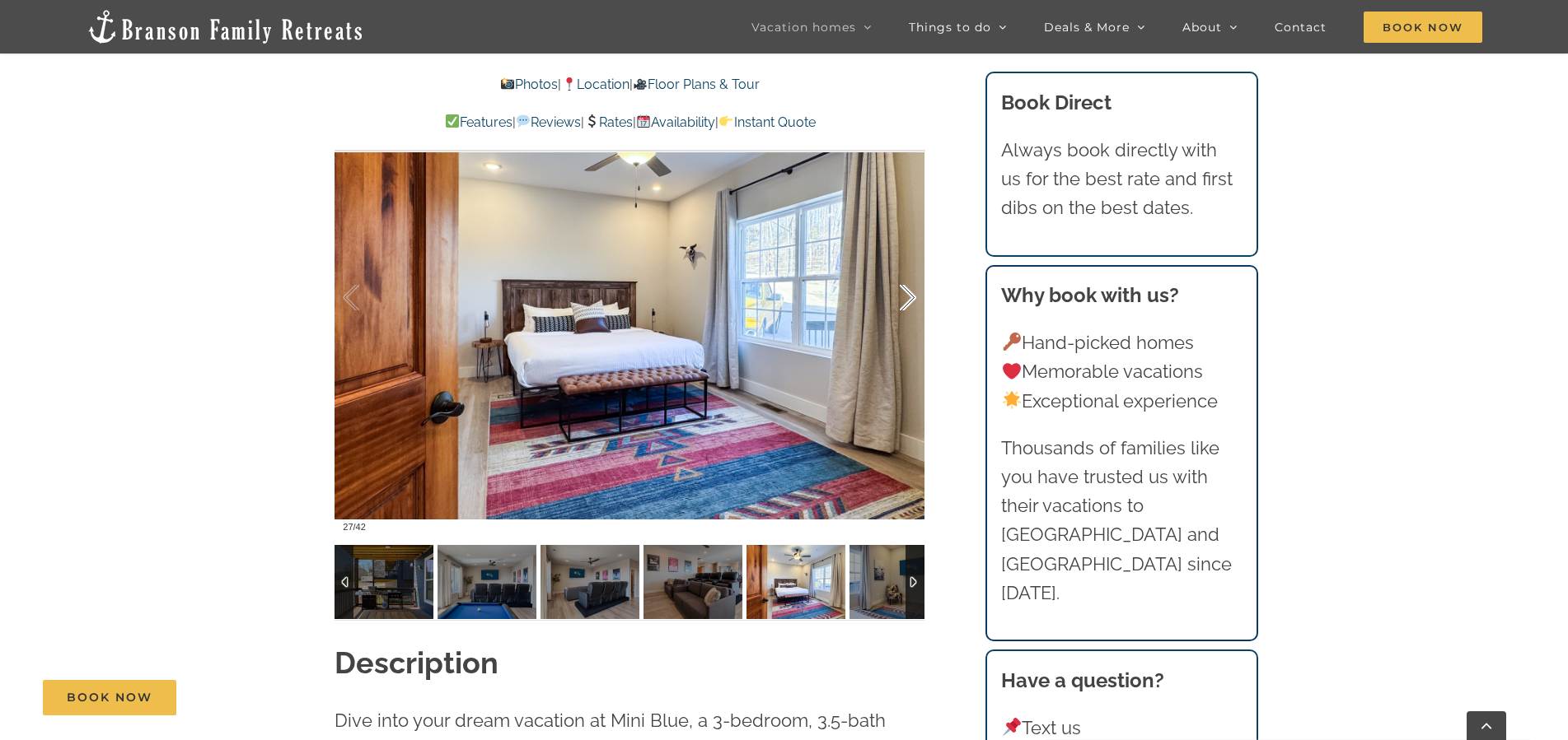
click at [911, 303] on div at bounding box center [890, 298] width 51 height 102
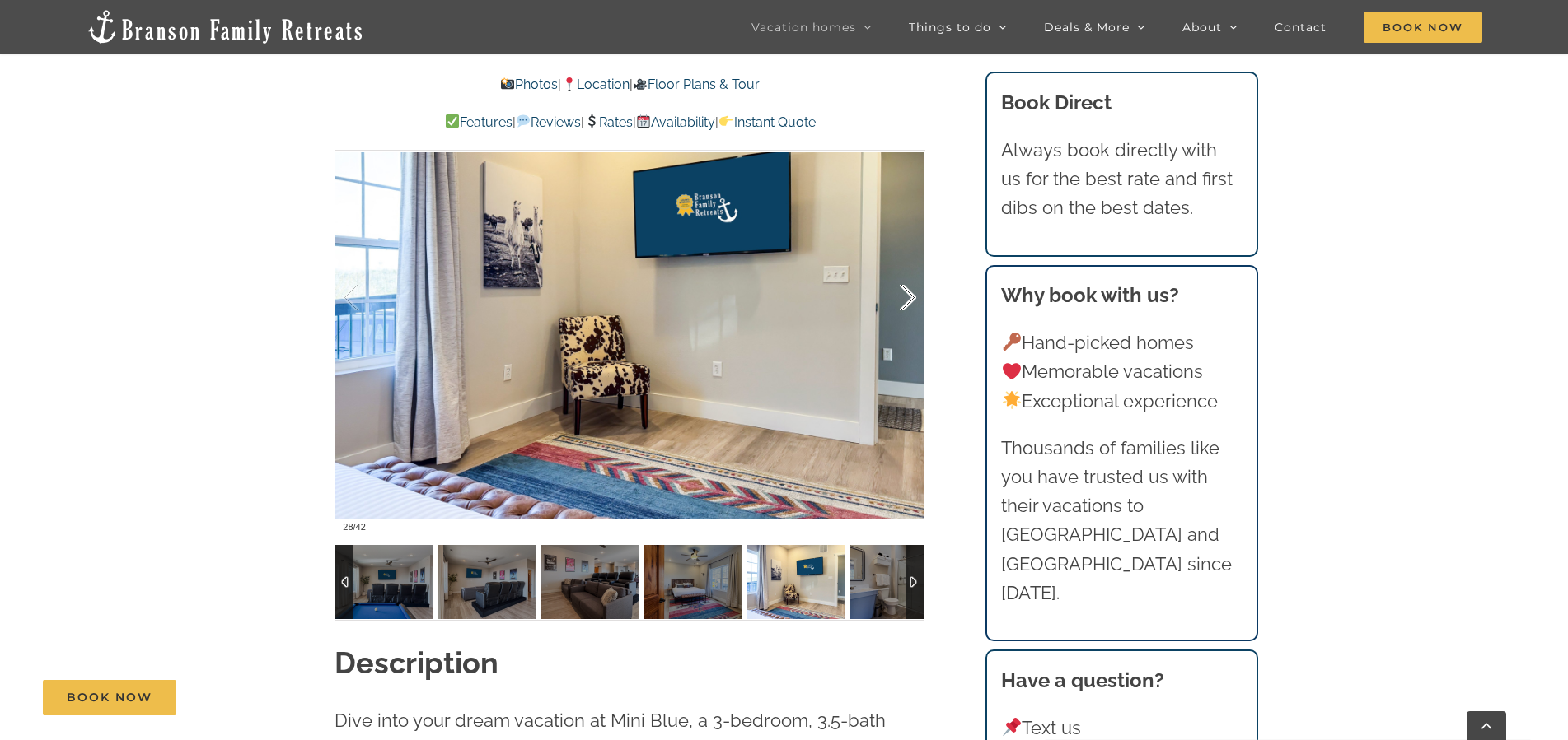
click at [911, 303] on div at bounding box center [890, 298] width 51 height 102
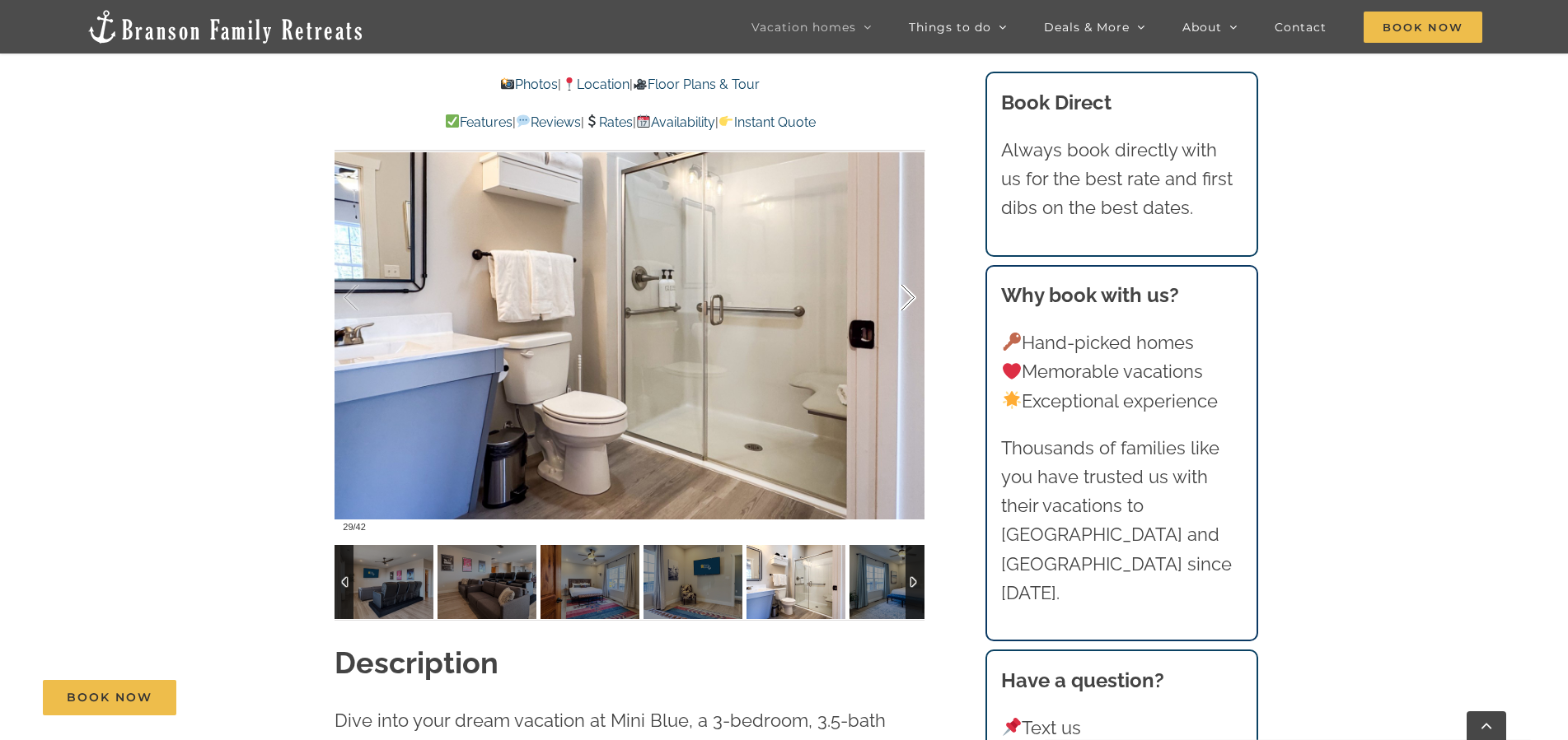
click at [911, 303] on div at bounding box center [890, 298] width 51 height 102
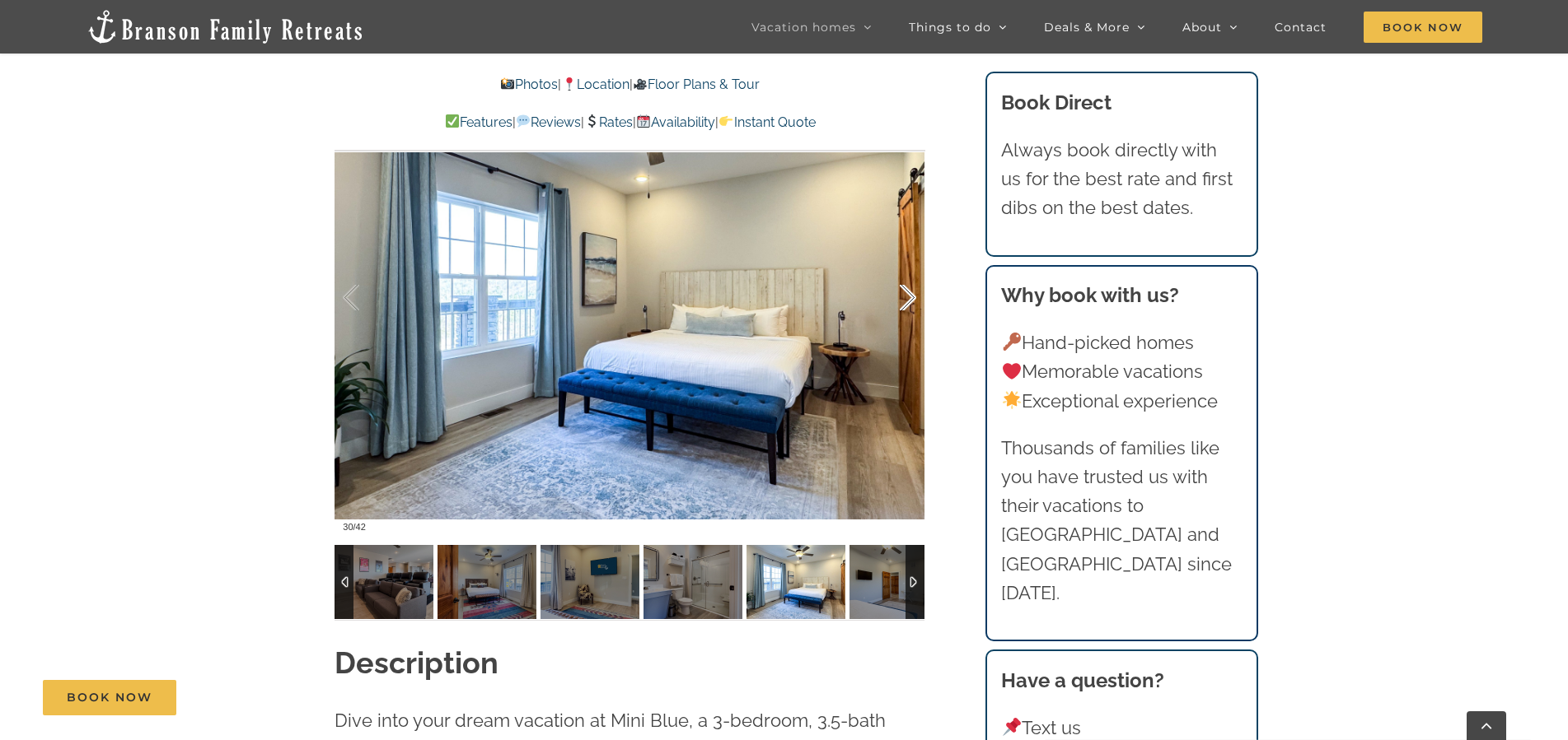
click at [911, 303] on div at bounding box center [890, 298] width 51 height 102
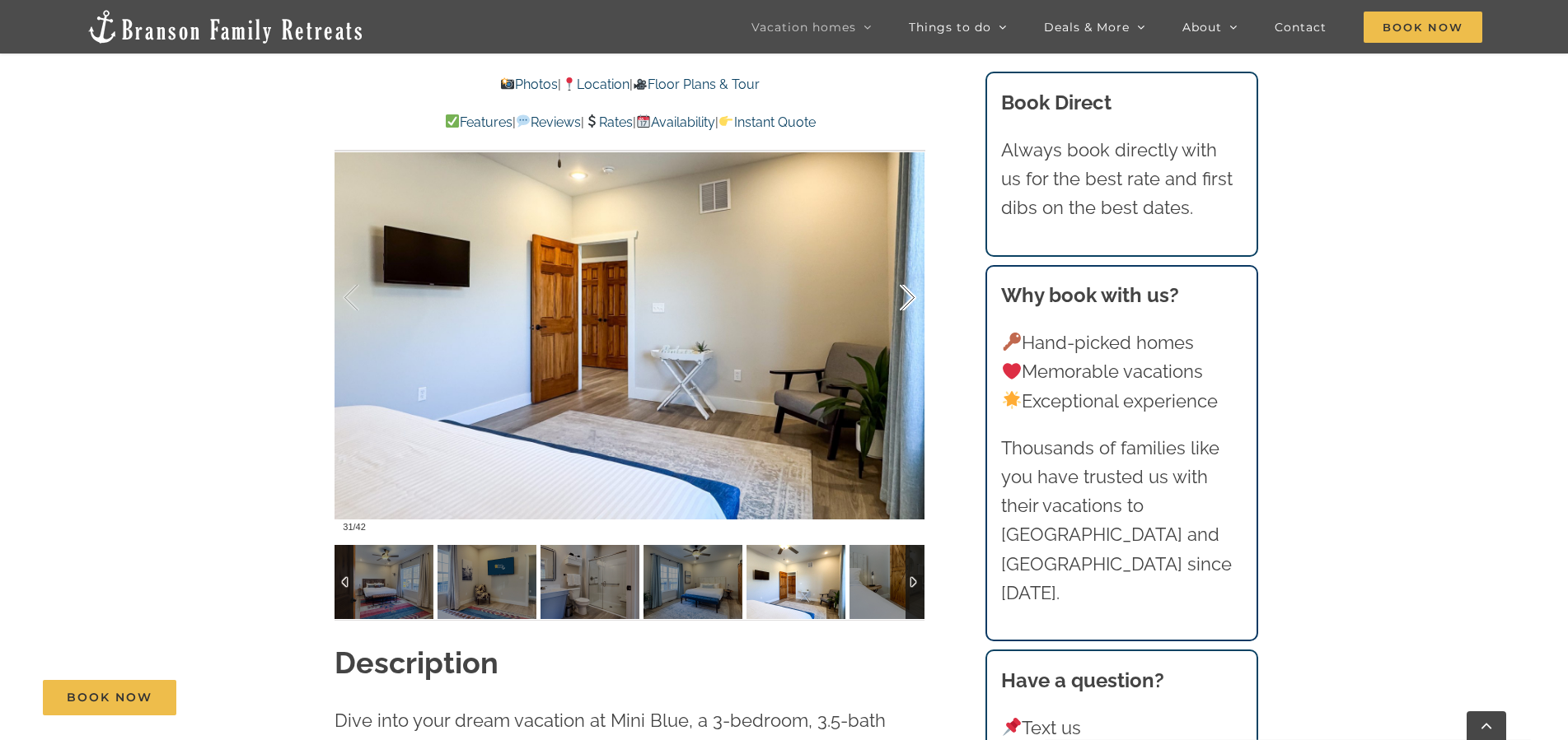
click at [916, 300] on div at bounding box center [890, 298] width 51 height 102
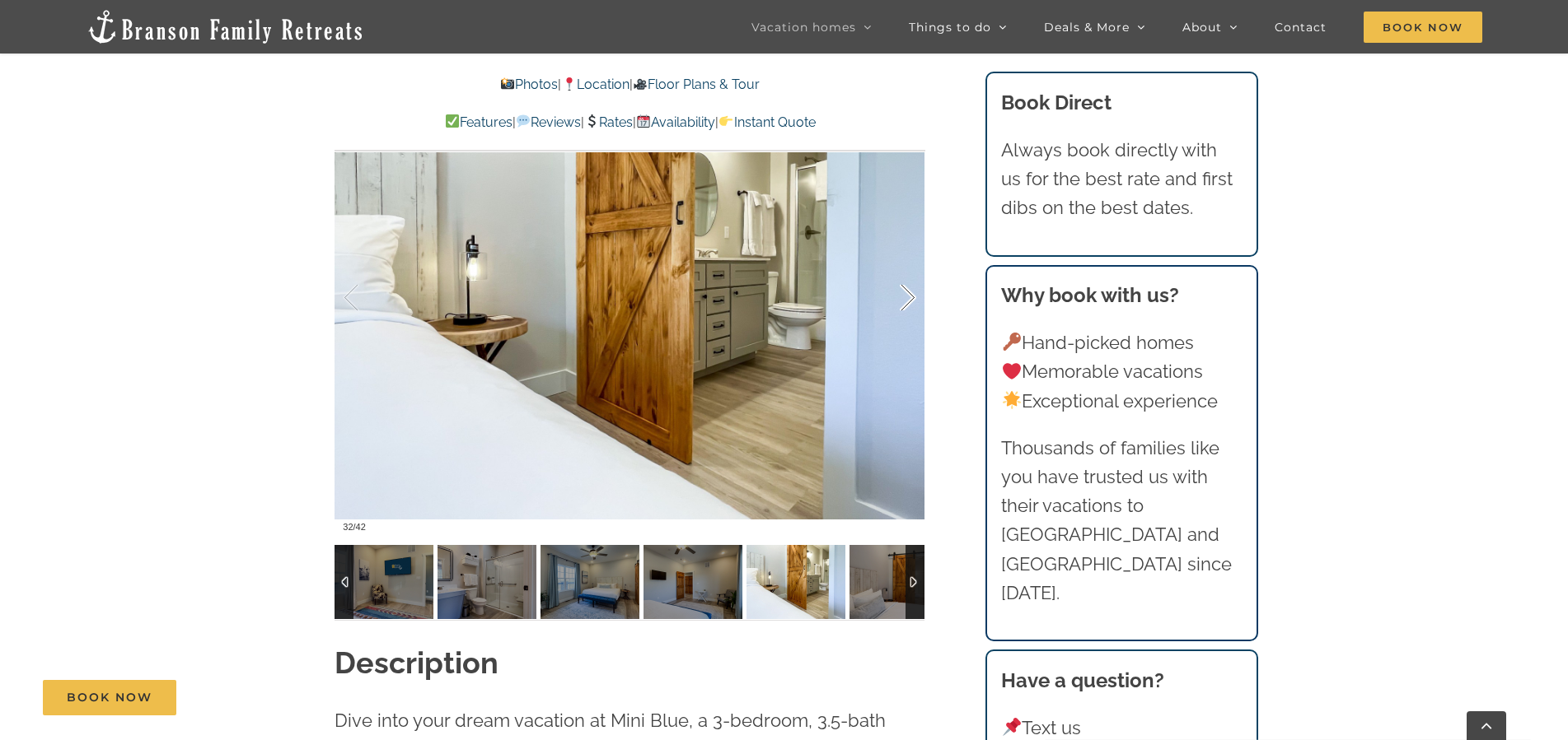
click at [916, 300] on div at bounding box center [890, 298] width 51 height 102
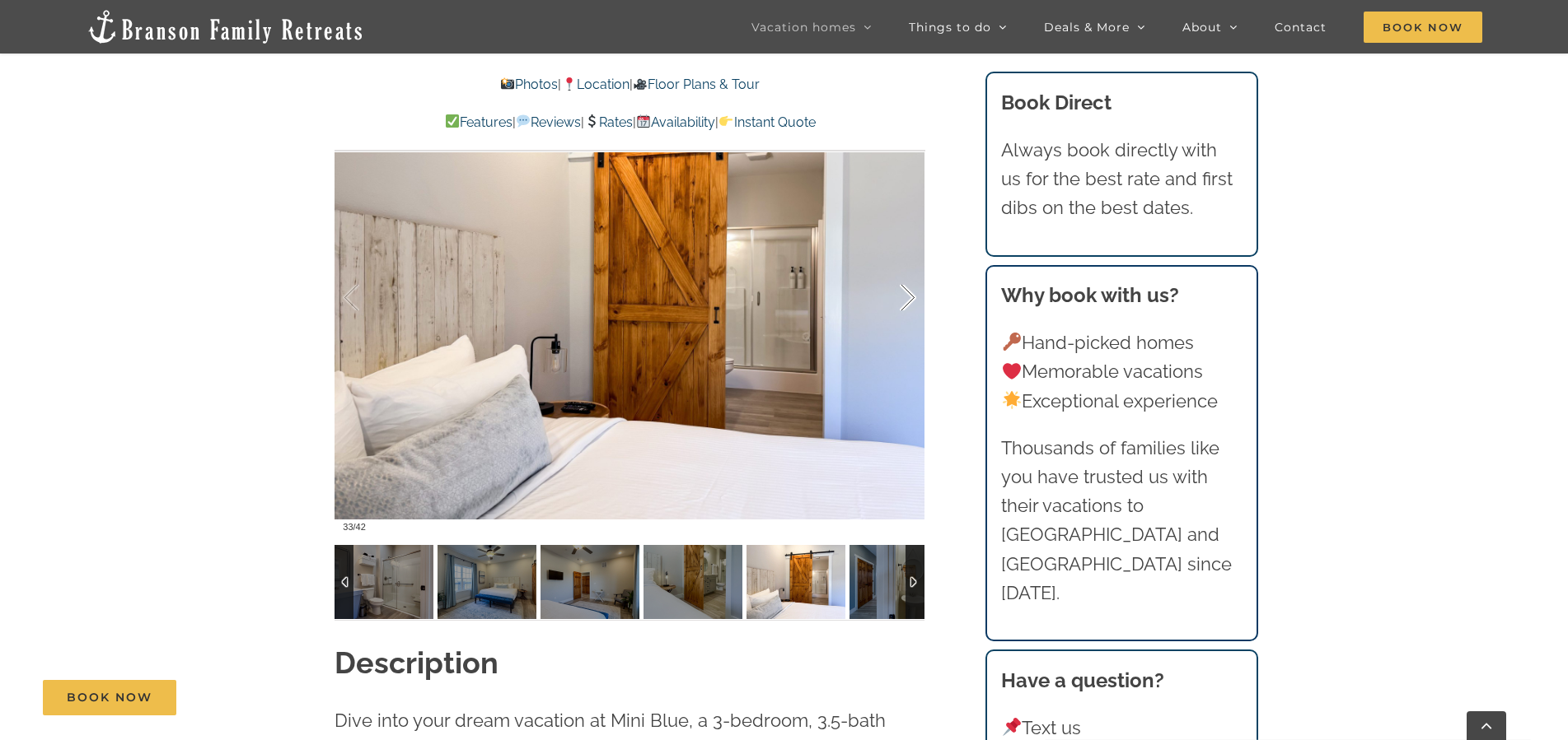
click at [916, 300] on div at bounding box center [890, 298] width 51 height 102
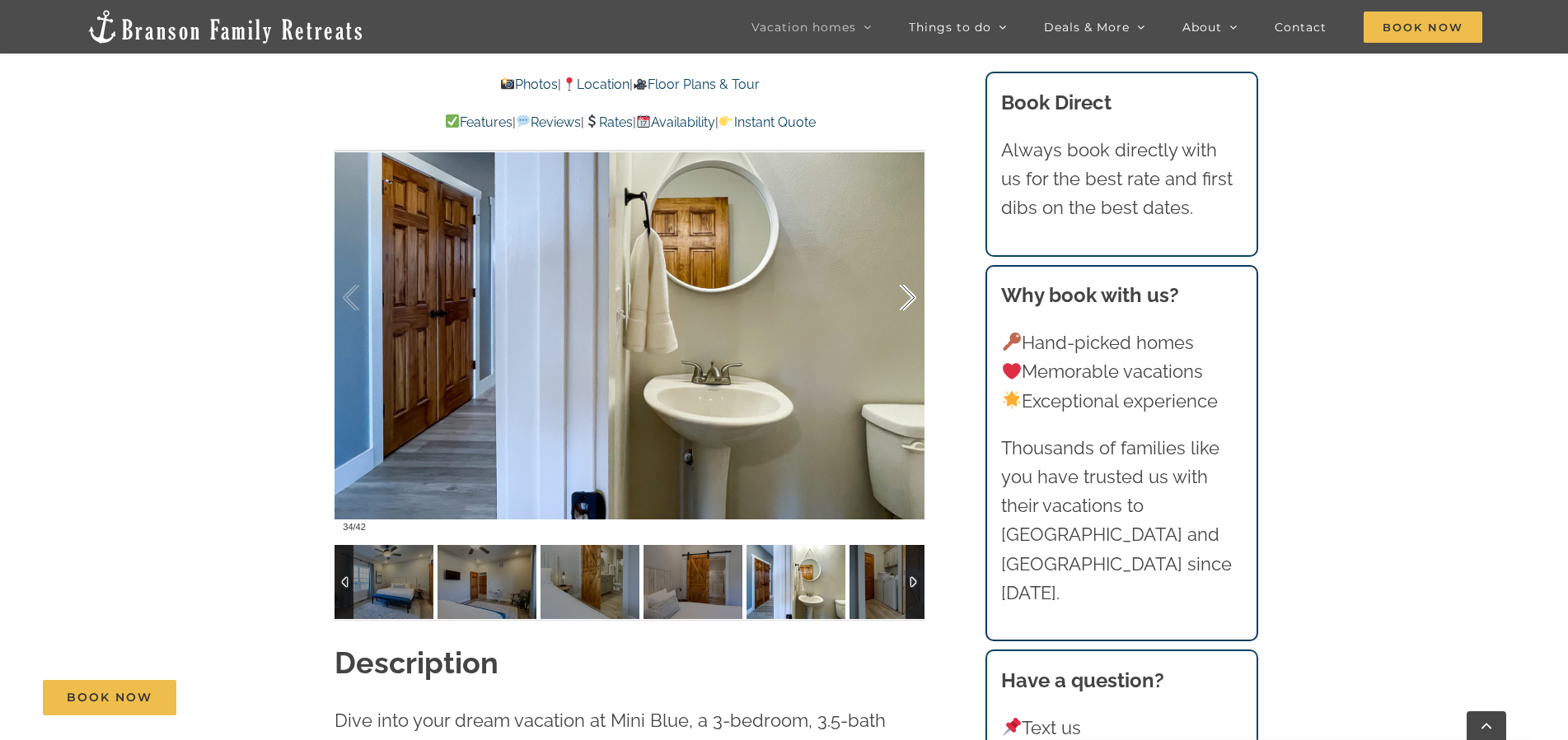
click at [916, 300] on div at bounding box center [890, 298] width 51 height 102
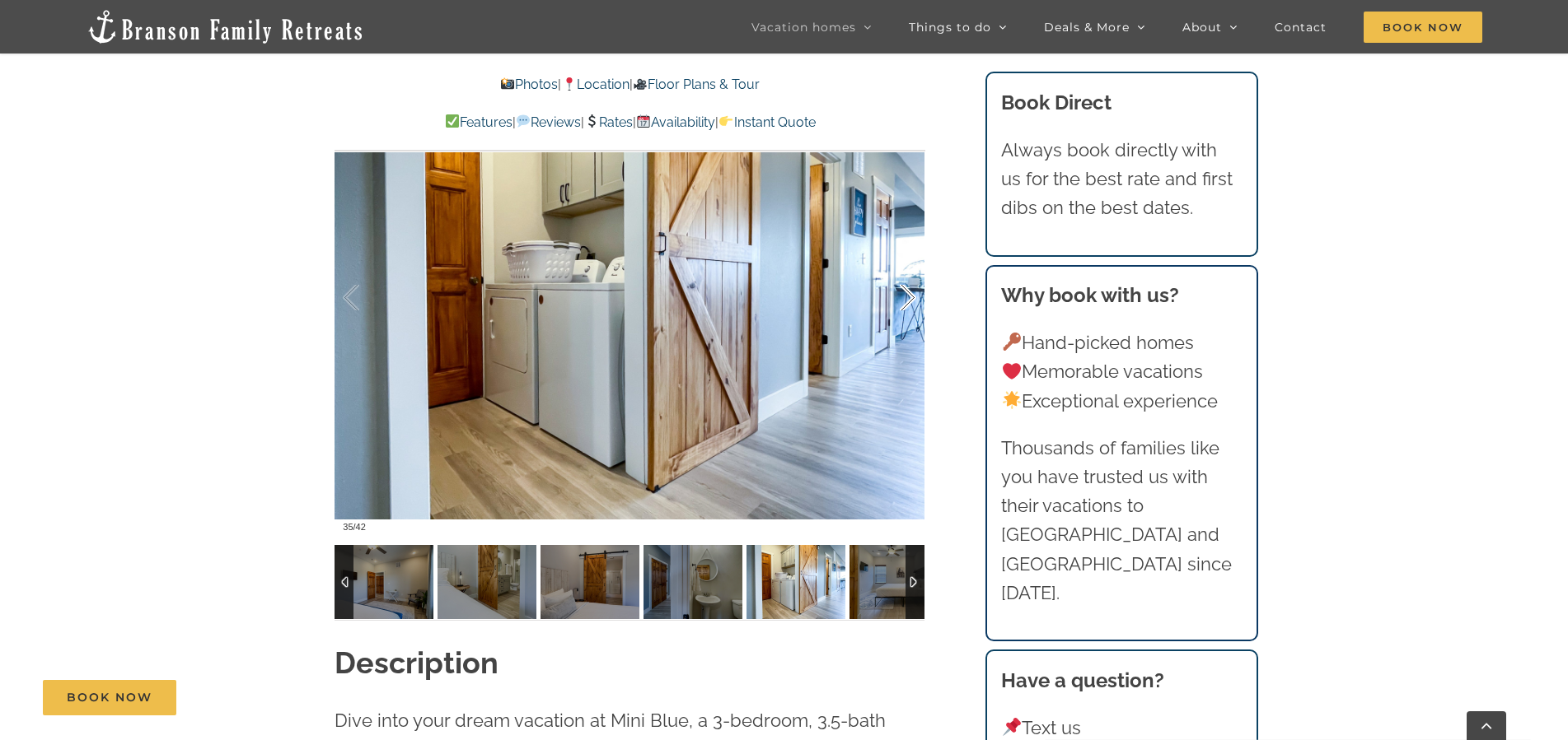
click at [916, 298] on div at bounding box center [890, 298] width 51 height 102
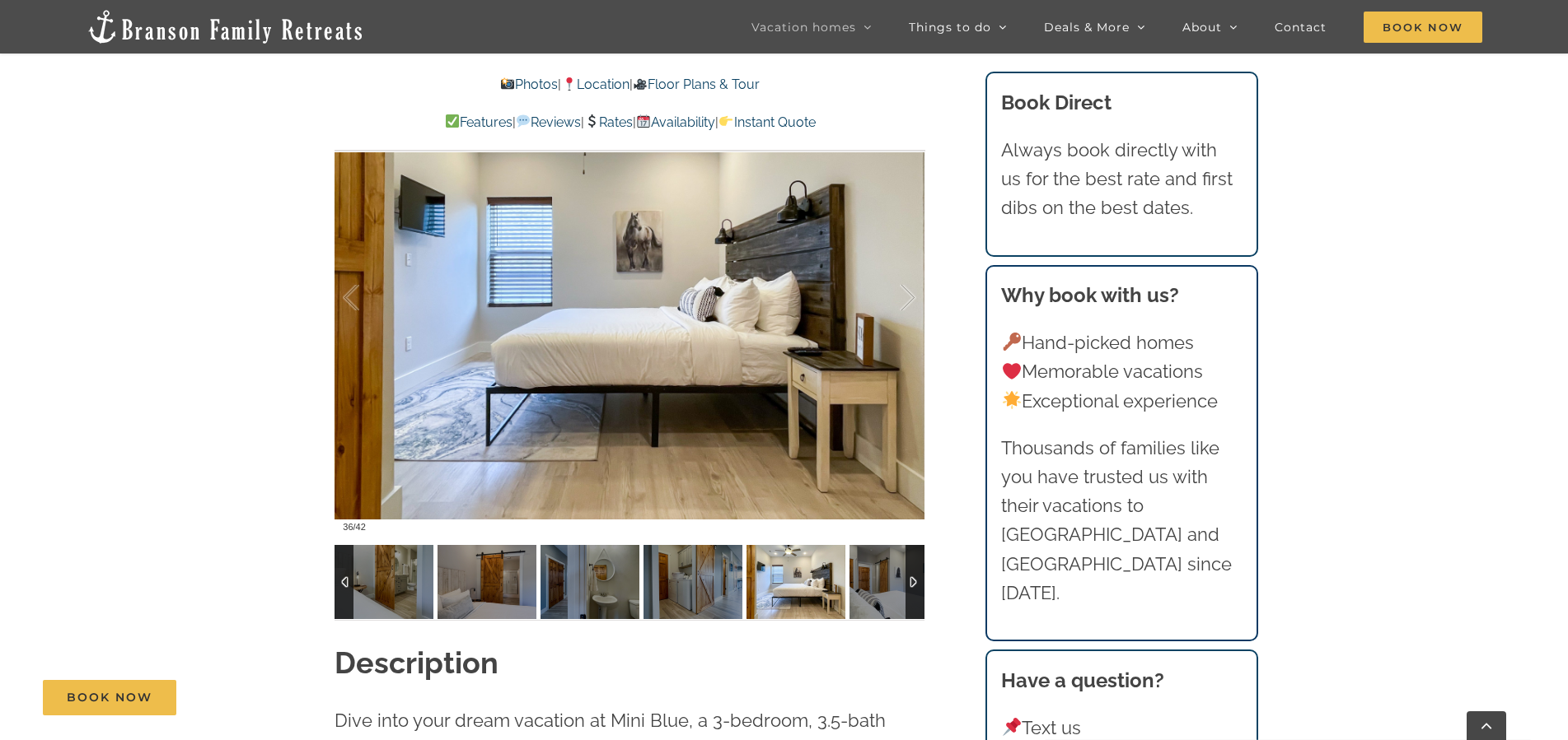
click at [690, 84] on link "Floor Plans & Tour" at bounding box center [696, 84] width 126 height 16
click at [699, 83] on link "Floor Plans & Tour" at bounding box center [696, 84] width 126 height 16
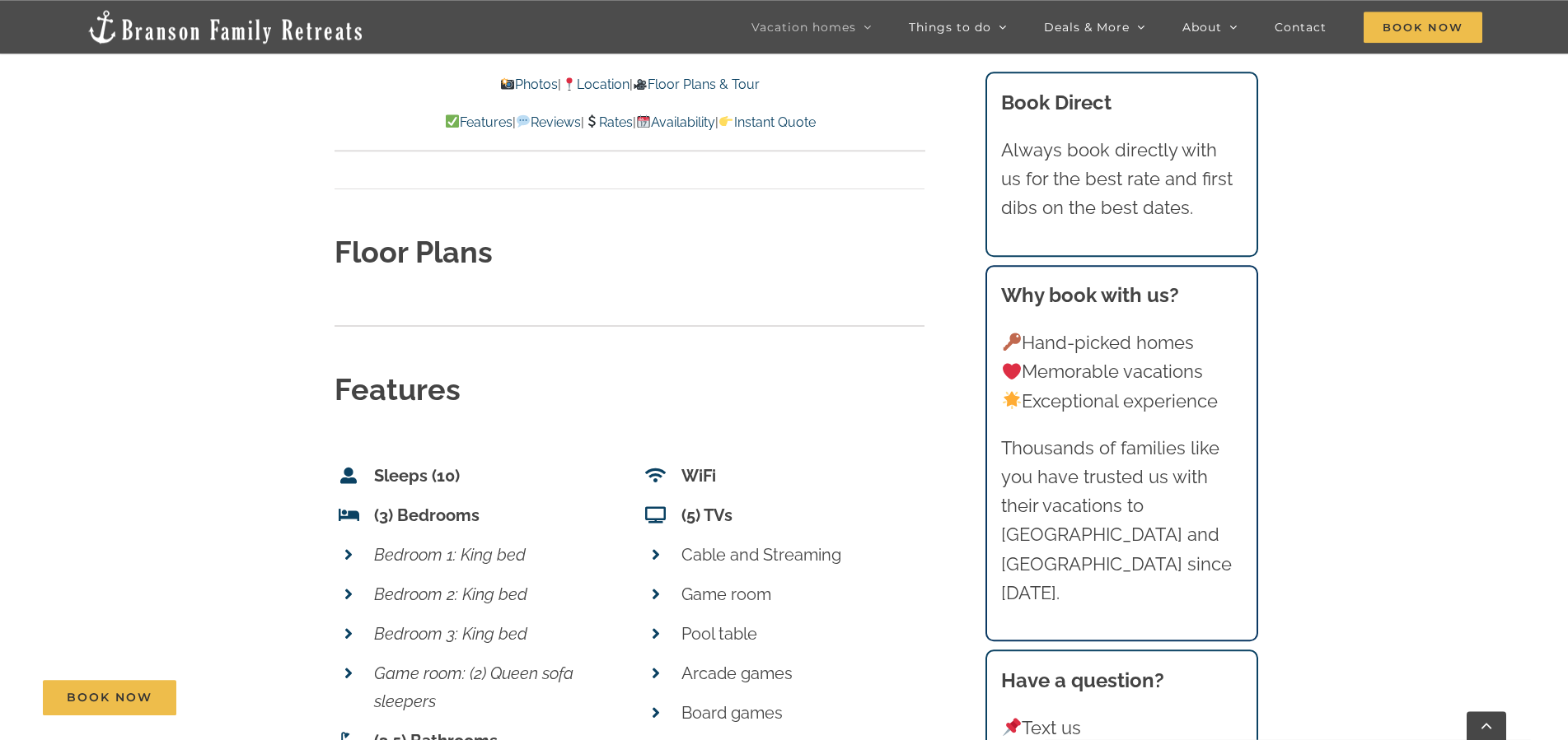
scroll to position [5880, 0]
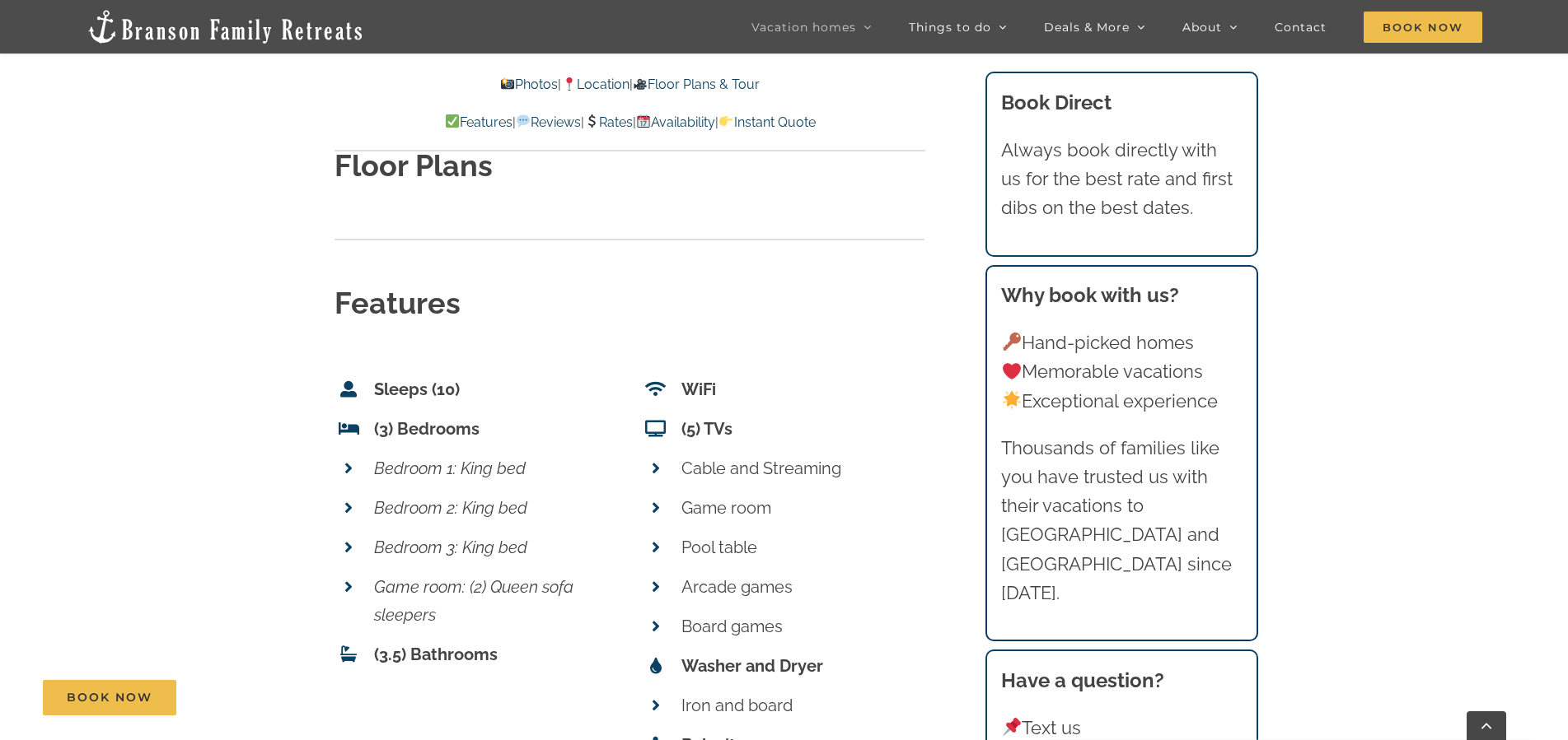
click at [352, 460] on icon at bounding box center [348, 469] width 8 height 17
click at [349, 460] on icon at bounding box center [348, 469] width 8 height 17
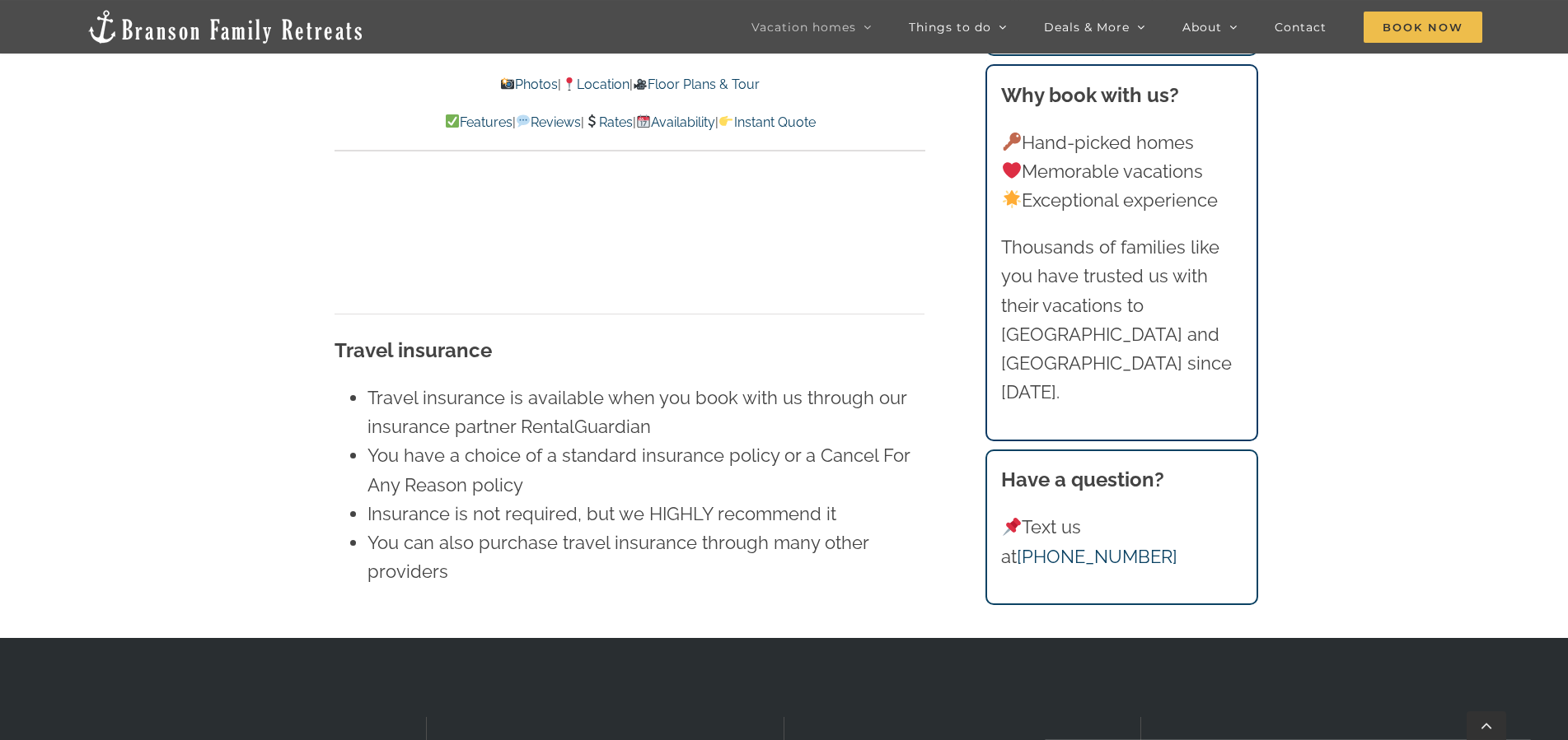
scroll to position [10921, 0]
